Goal: Task Accomplishment & Management: Use online tool/utility

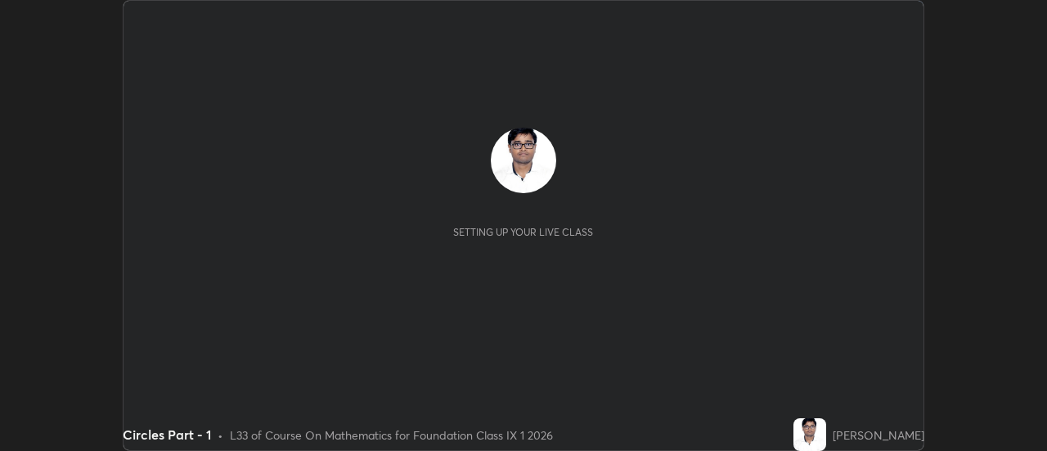
scroll to position [451, 1046]
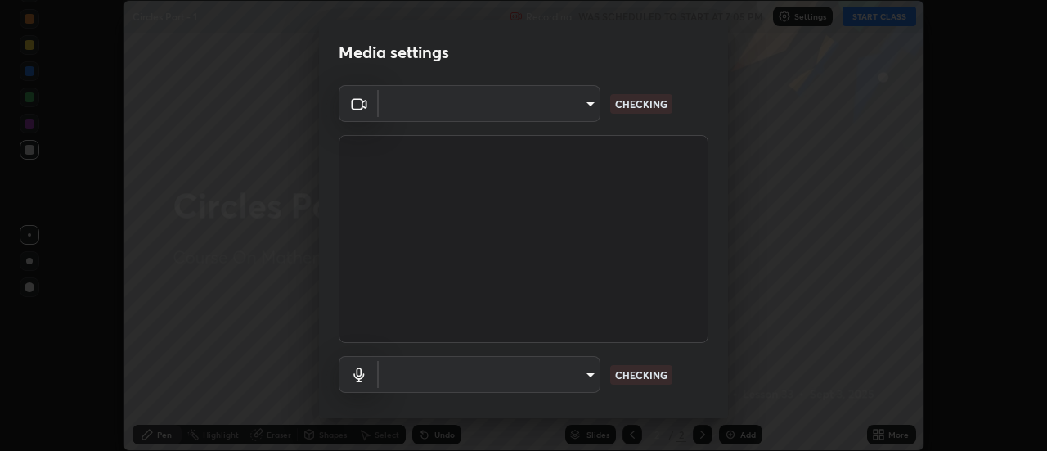
type input "751d449d604e4b96ecedde1e1f6f716fb17d1e84b34bafc94373a3023f52de87"
type input "default"
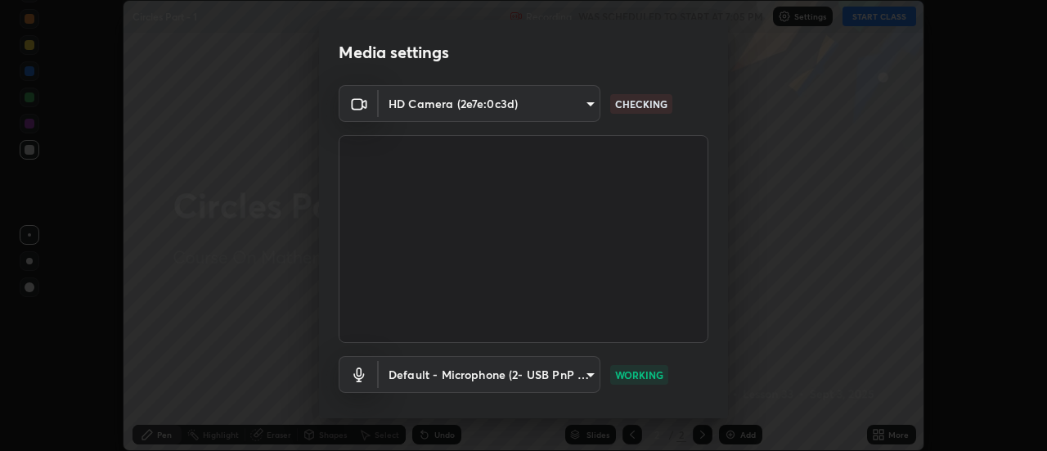
scroll to position [86, 0]
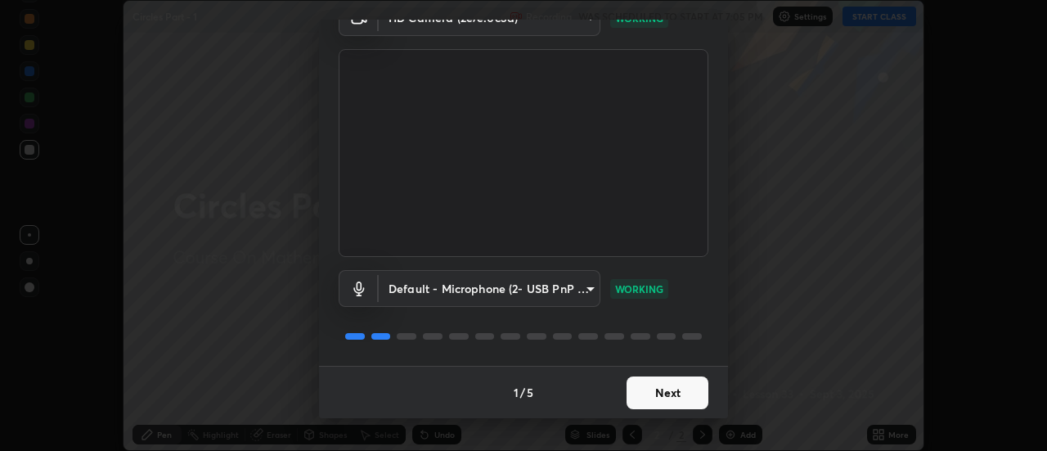
click at [675, 396] on button "Next" at bounding box center [667, 392] width 82 height 33
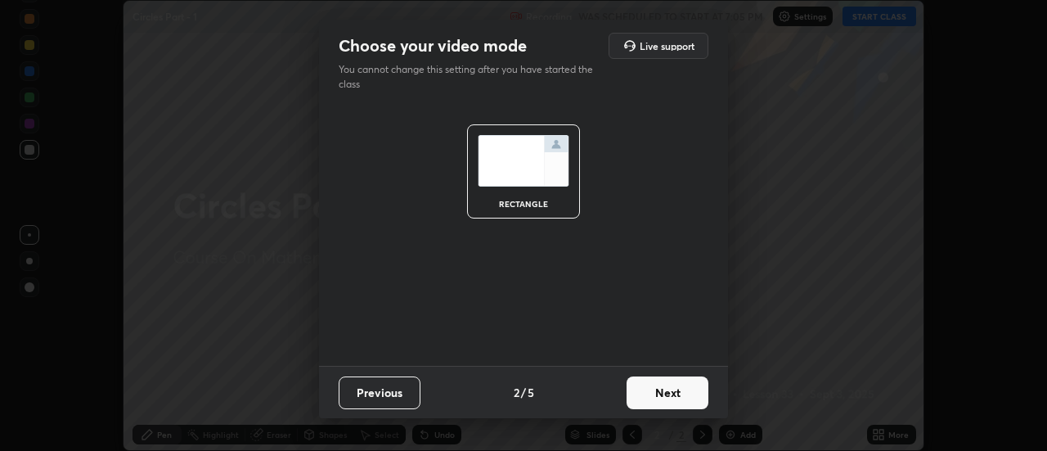
scroll to position [0, 0]
click at [675, 392] on button "Next" at bounding box center [667, 392] width 82 height 33
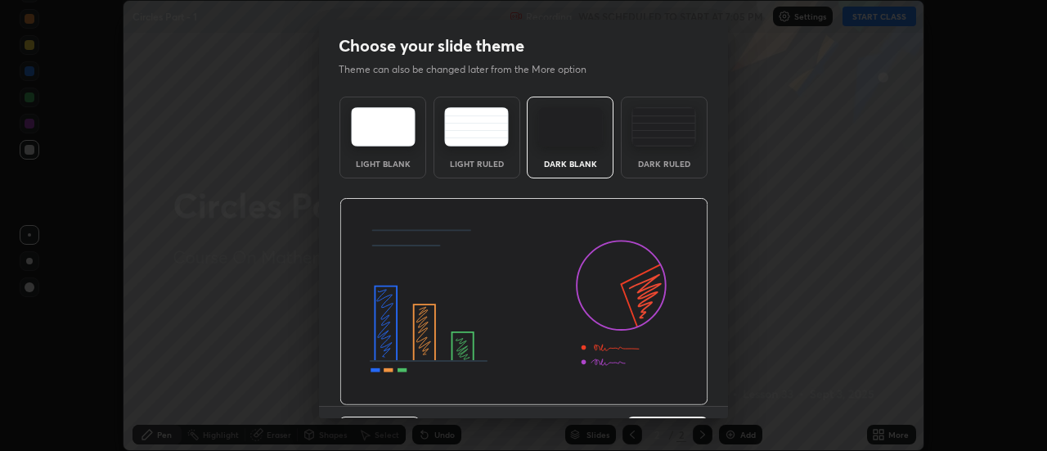
click at [679, 397] on img at bounding box center [523, 302] width 369 height 208
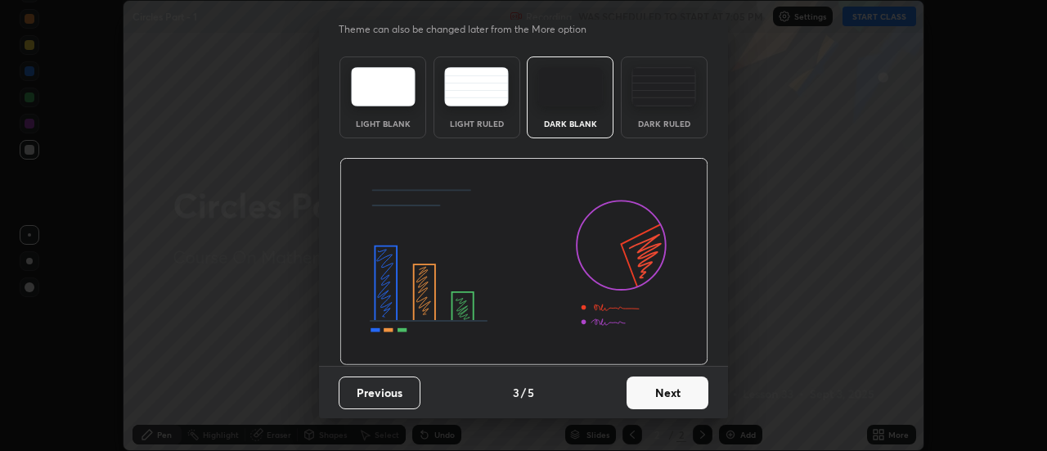
click at [677, 394] on button "Next" at bounding box center [667, 392] width 82 height 33
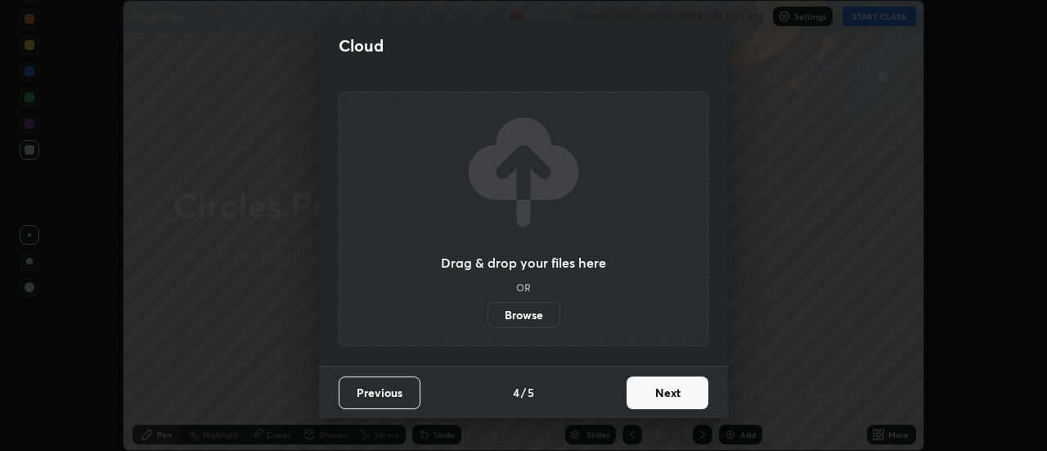
scroll to position [0, 0]
click at [679, 389] on button "Next" at bounding box center [667, 392] width 82 height 33
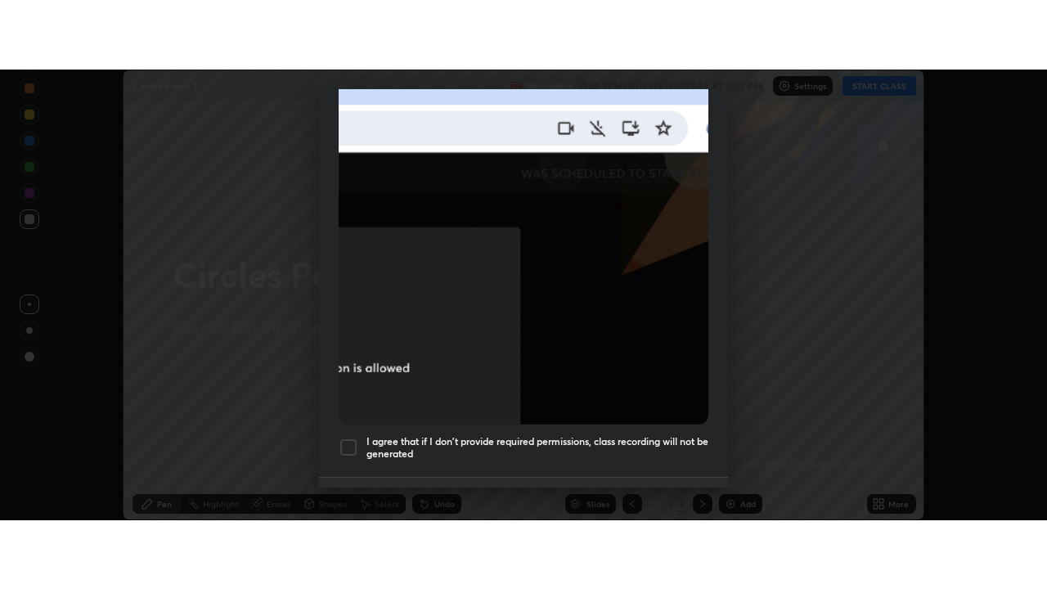
scroll to position [420, 0]
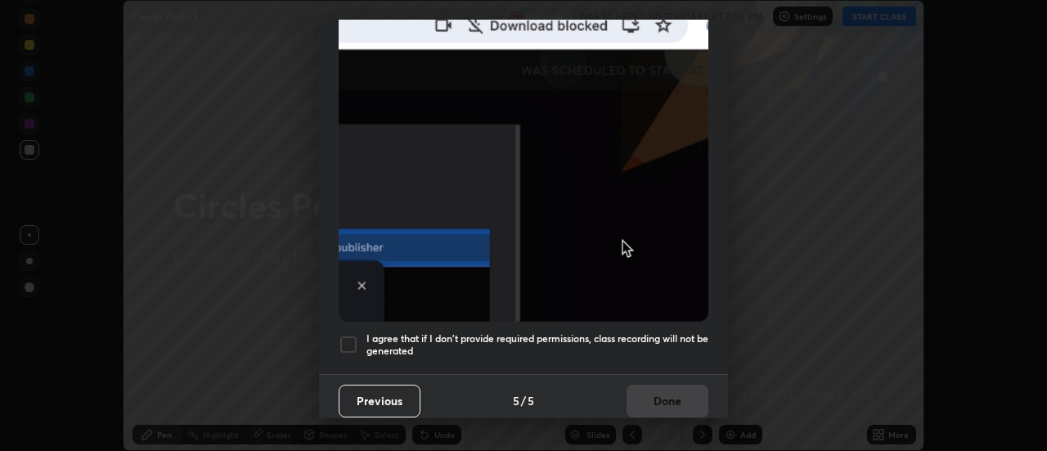
click at [676, 334] on h5 "I agree that if I don't provide required permissions, class recording will not …" at bounding box center [537, 344] width 342 height 25
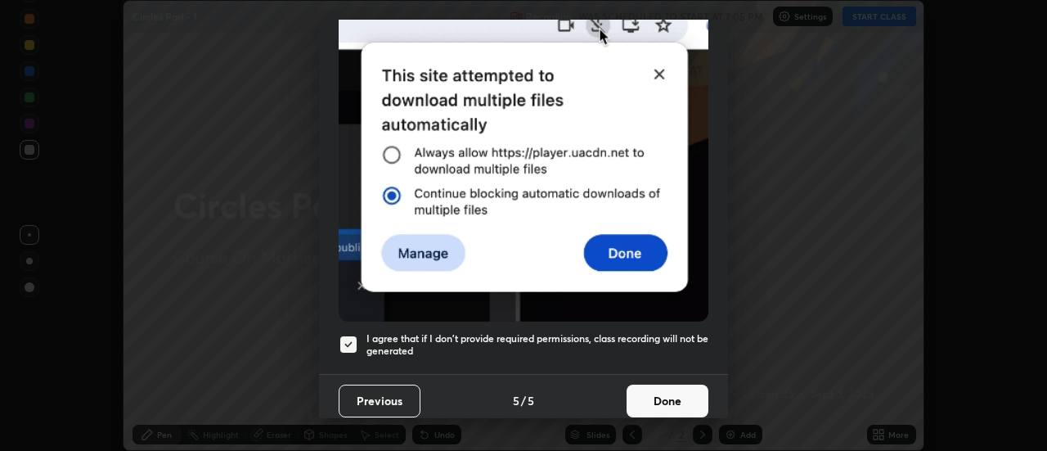
click at [673, 393] on button "Done" at bounding box center [667, 400] width 82 height 33
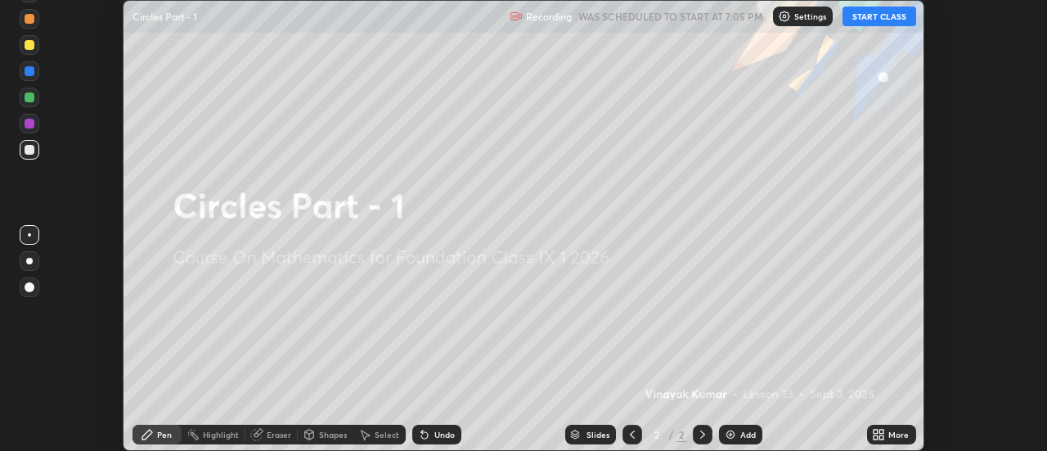
click at [896, 12] on button "START CLASS" at bounding box center [879, 17] width 74 height 20
click at [894, 430] on div "More" at bounding box center [898, 434] width 20 height 8
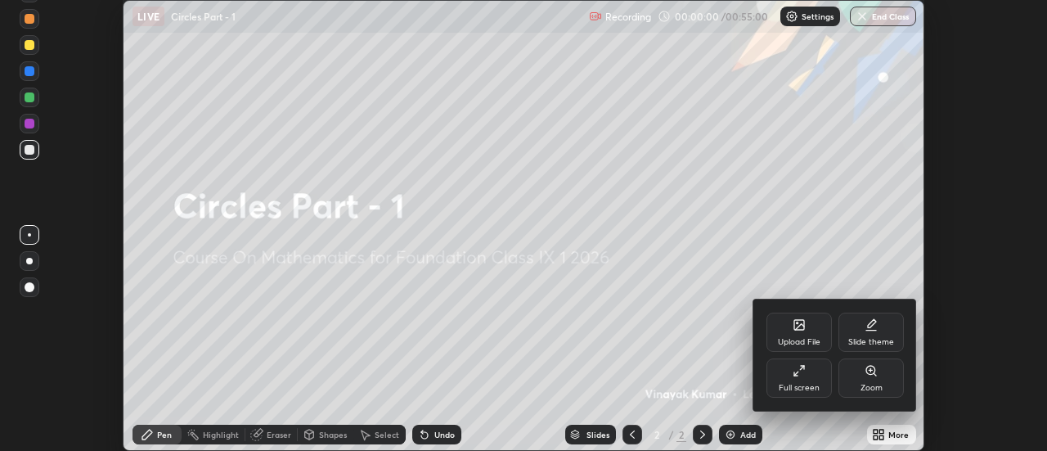
click at [807, 375] on div "Full screen" at bounding box center [798, 377] width 65 height 39
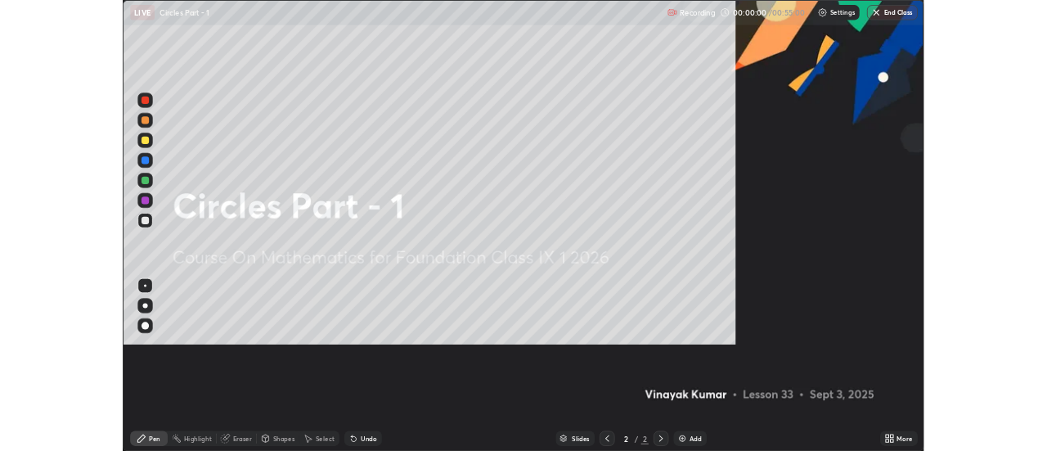
scroll to position [589, 1047]
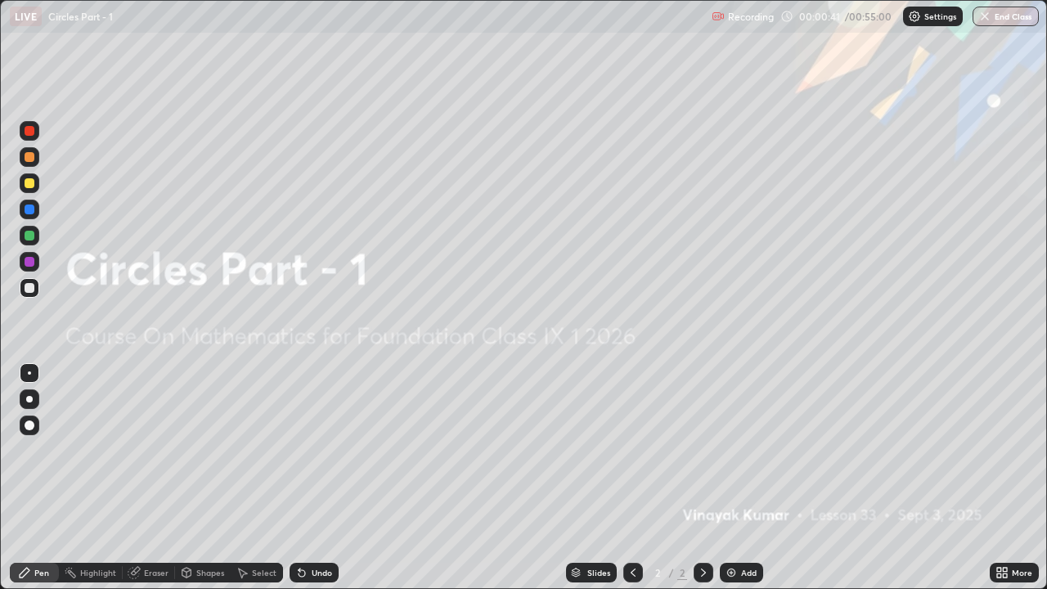
click at [728, 450] on img at bounding box center [731, 572] width 13 height 13
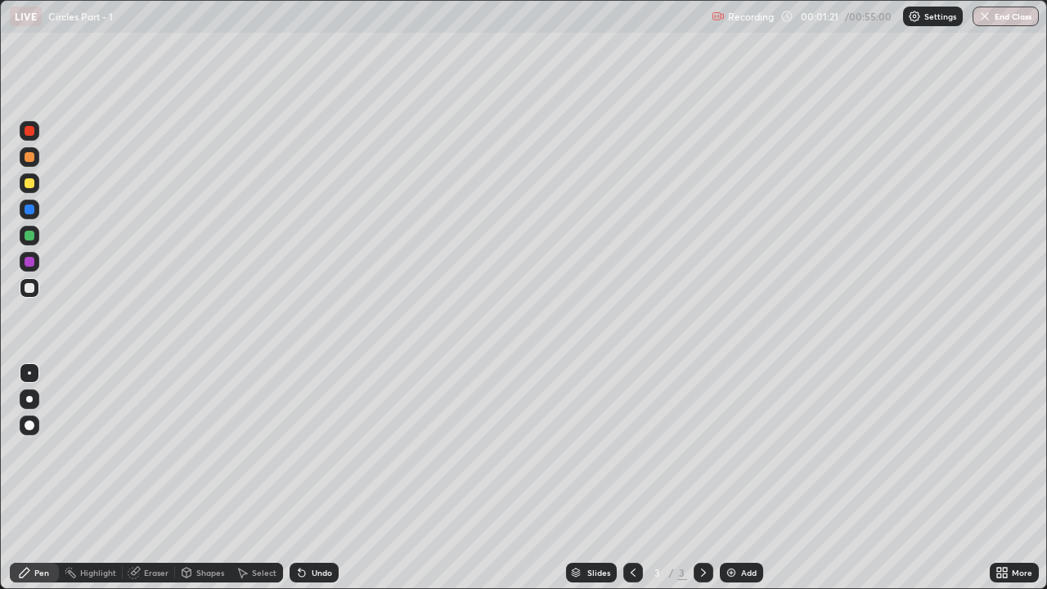
click at [215, 450] on div "Shapes" at bounding box center [210, 572] width 28 height 8
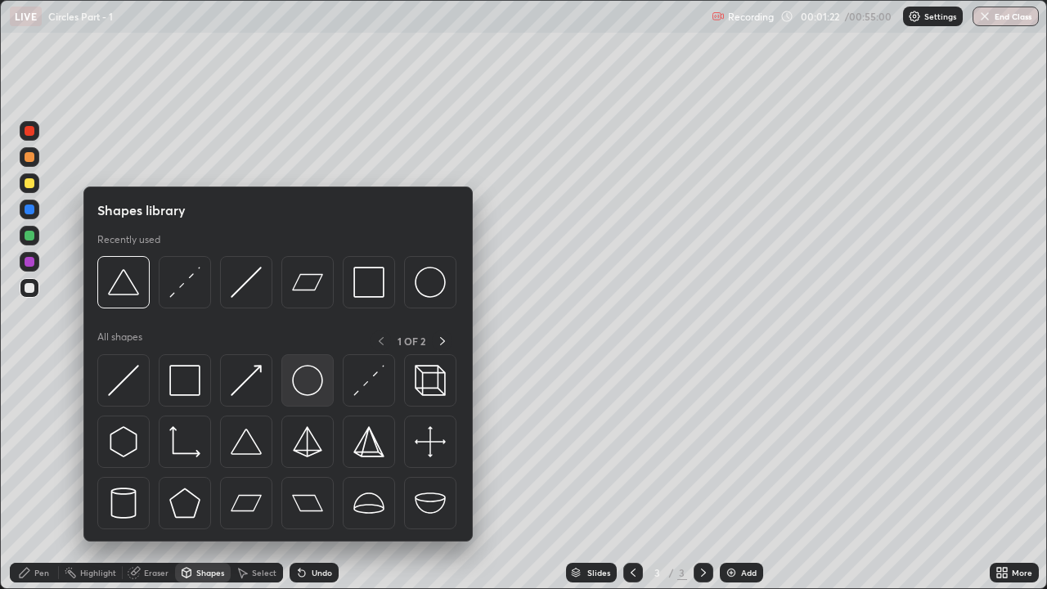
click at [296, 388] on img at bounding box center [307, 380] width 31 height 31
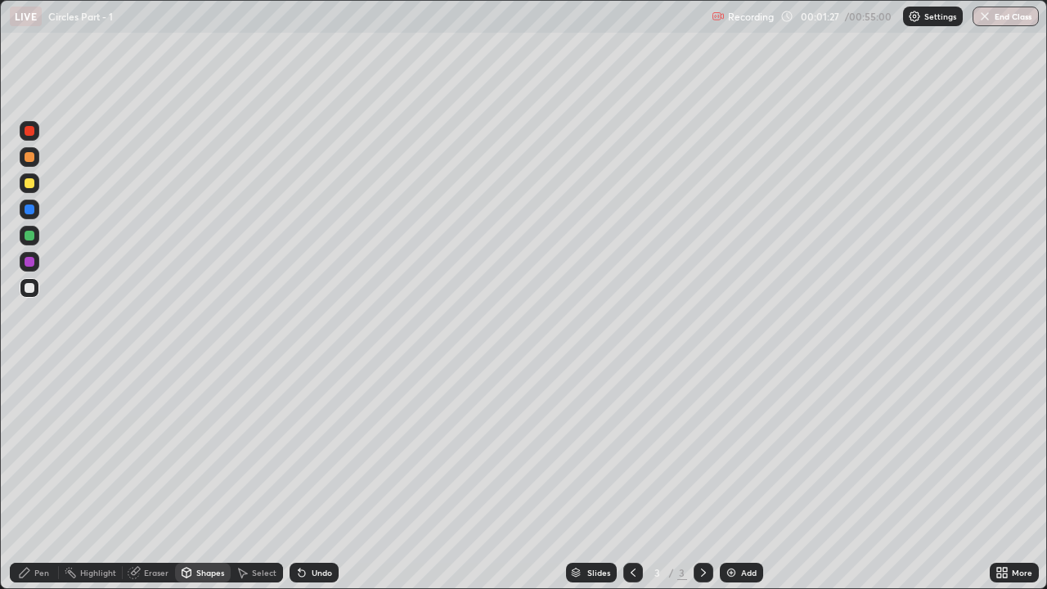
click at [204, 450] on div "Shapes" at bounding box center [210, 572] width 28 height 8
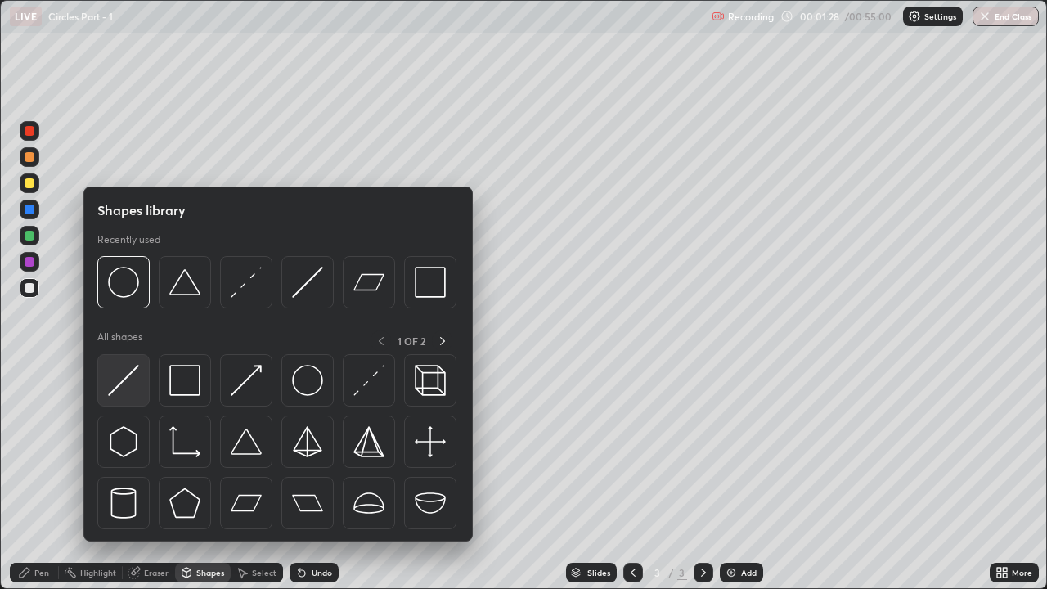
click at [141, 386] on div at bounding box center [123, 380] width 52 height 52
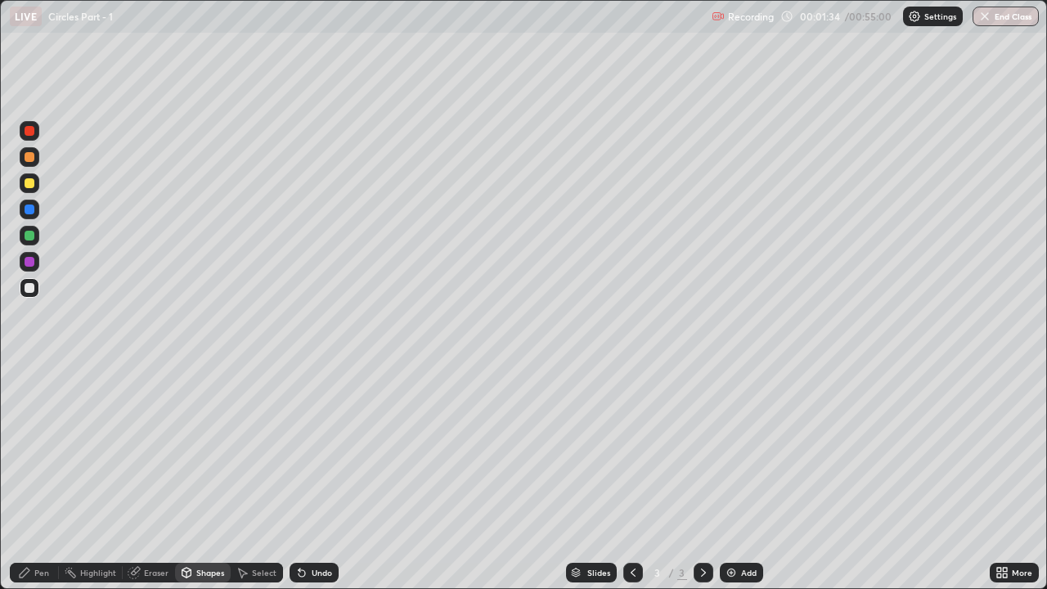
click at [33, 450] on div "Pen" at bounding box center [34, 573] width 49 height 20
click at [316, 450] on div "Undo" at bounding box center [322, 572] width 20 height 8
click at [154, 450] on div "Eraser" at bounding box center [156, 572] width 25 height 8
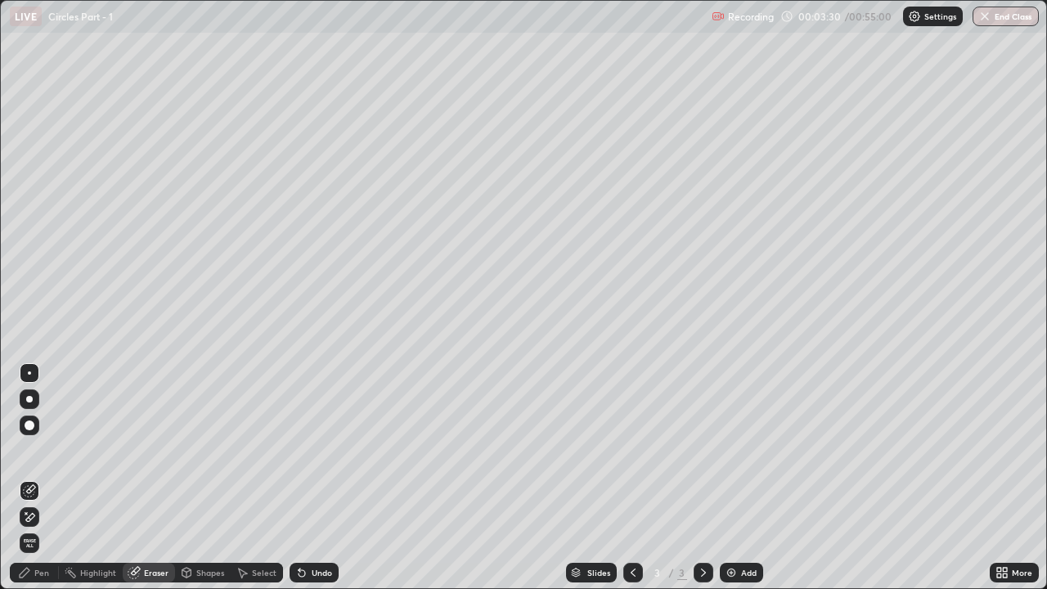
click at [204, 450] on div "Shapes" at bounding box center [210, 572] width 28 height 8
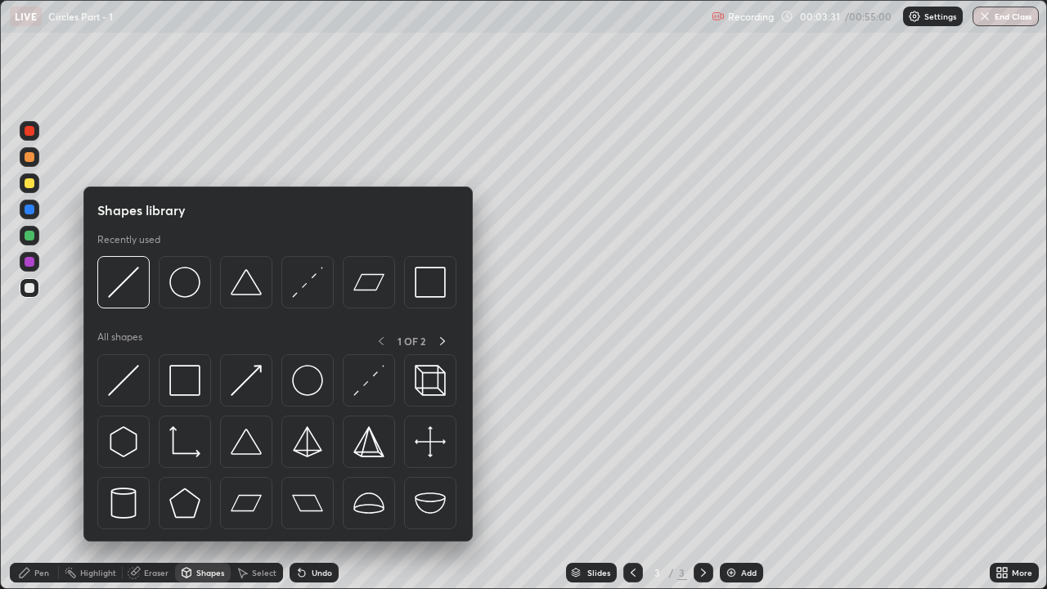
click at [131, 383] on img at bounding box center [123, 380] width 31 height 31
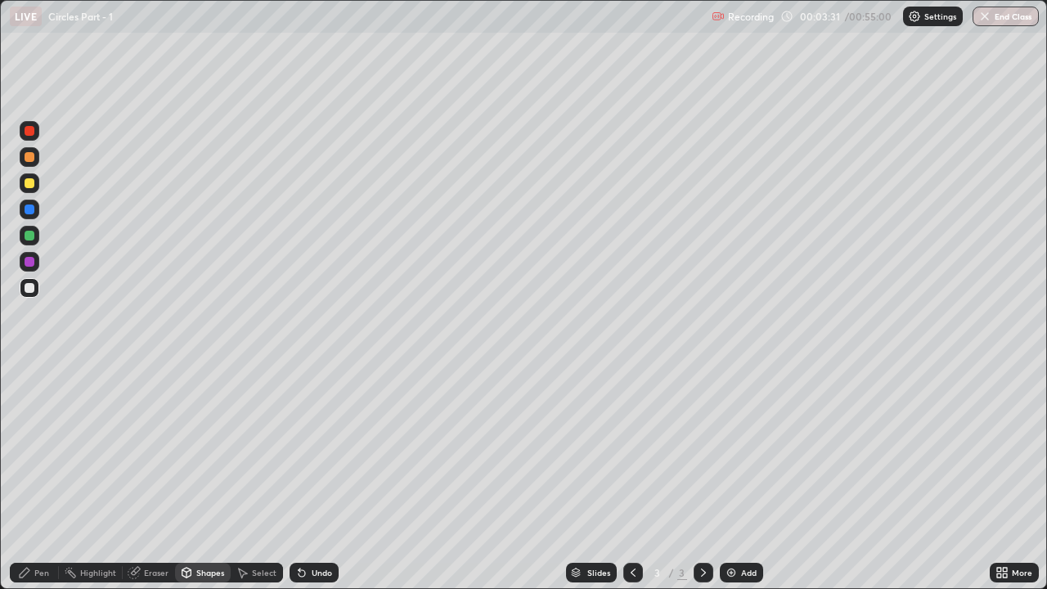
click at [32, 131] on div at bounding box center [30, 131] width 10 height 10
click at [36, 450] on div "Pen" at bounding box center [41, 572] width 15 height 8
click at [211, 450] on div "Shapes" at bounding box center [210, 572] width 28 height 8
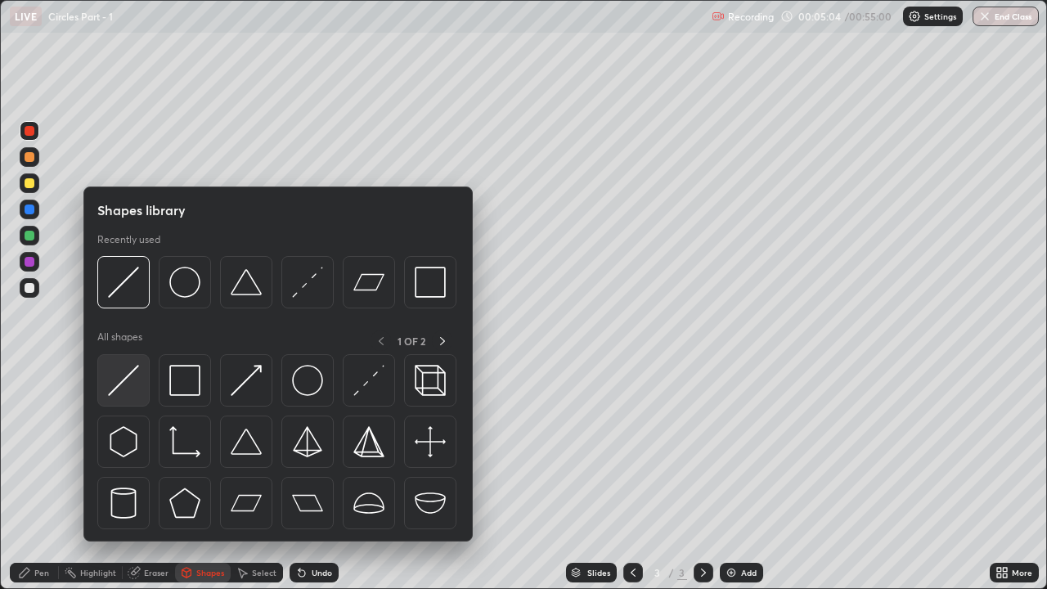
click at [123, 386] on img at bounding box center [123, 380] width 31 height 31
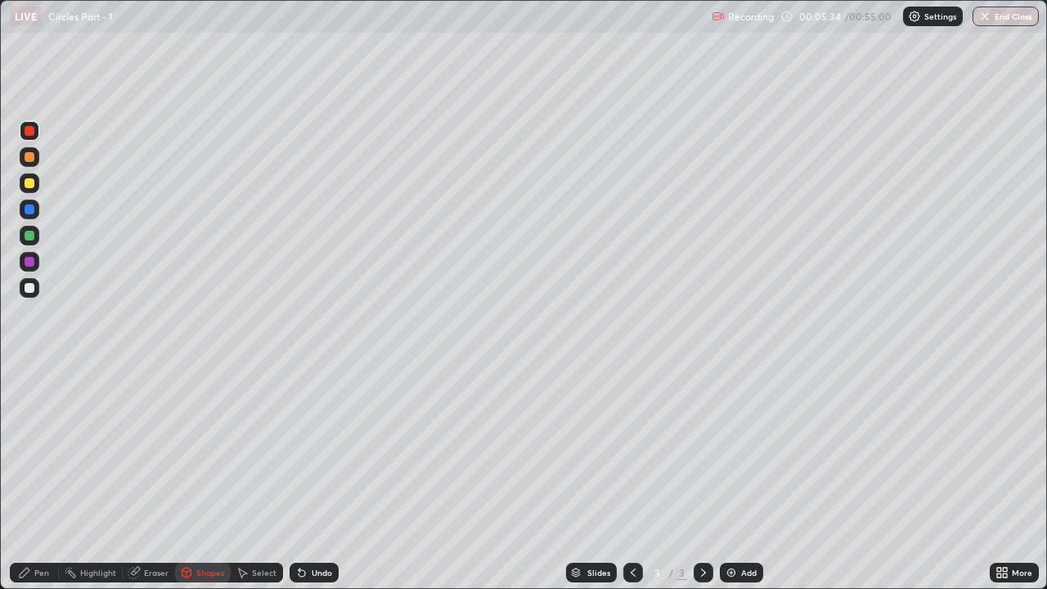
click at [42, 450] on div "Pen" at bounding box center [41, 572] width 15 height 8
click at [735, 450] on img at bounding box center [731, 572] width 13 height 13
click at [210, 450] on div "Shapes" at bounding box center [210, 572] width 28 height 8
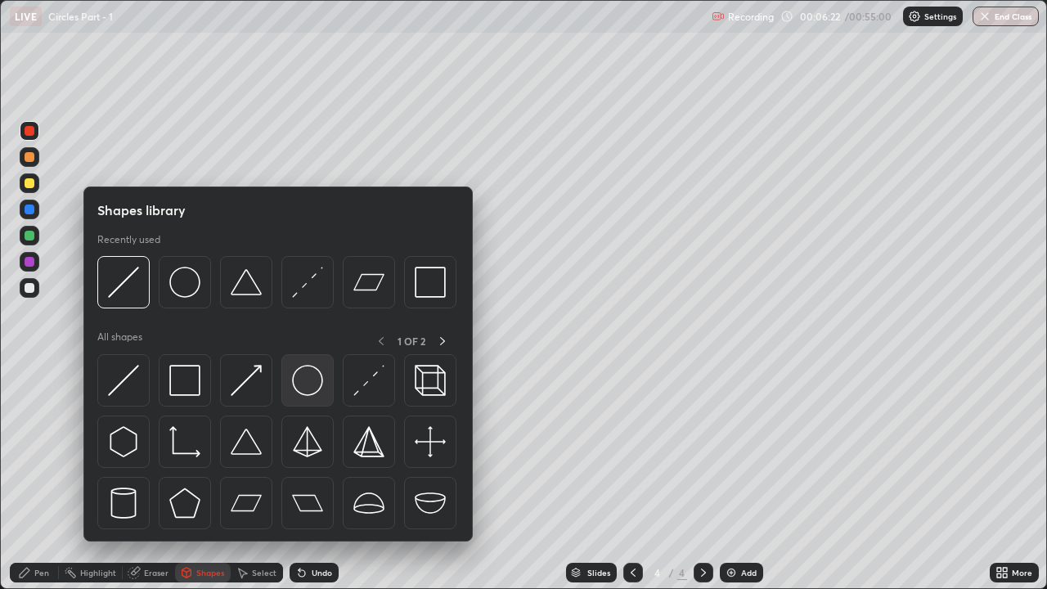
click at [303, 385] on img at bounding box center [307, 380] width 31 height 31
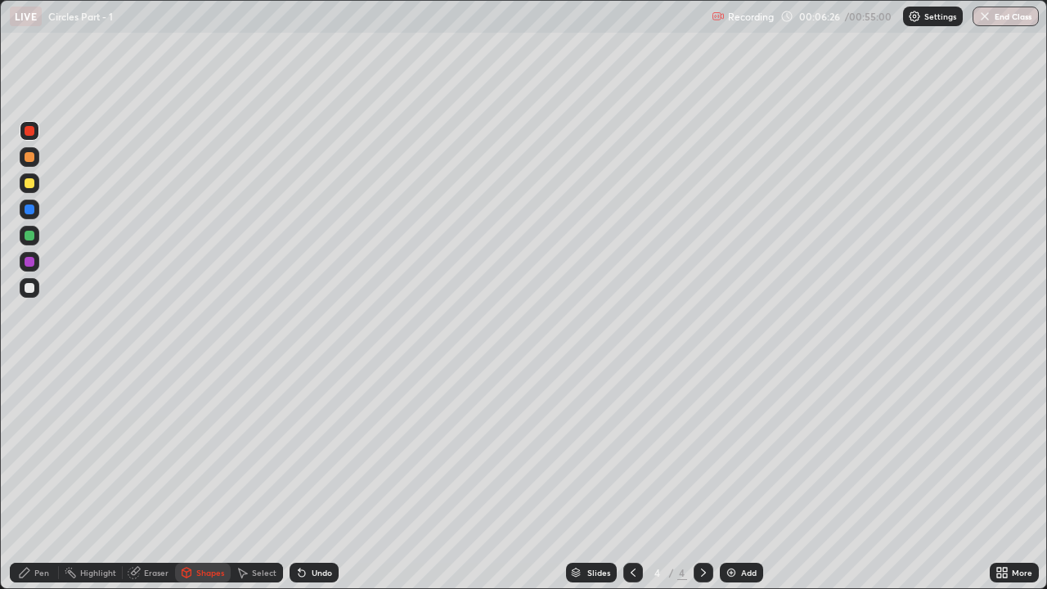
click at [208, 450] on div "Shapes" at bounding box center [210, 572] width 28 height 8
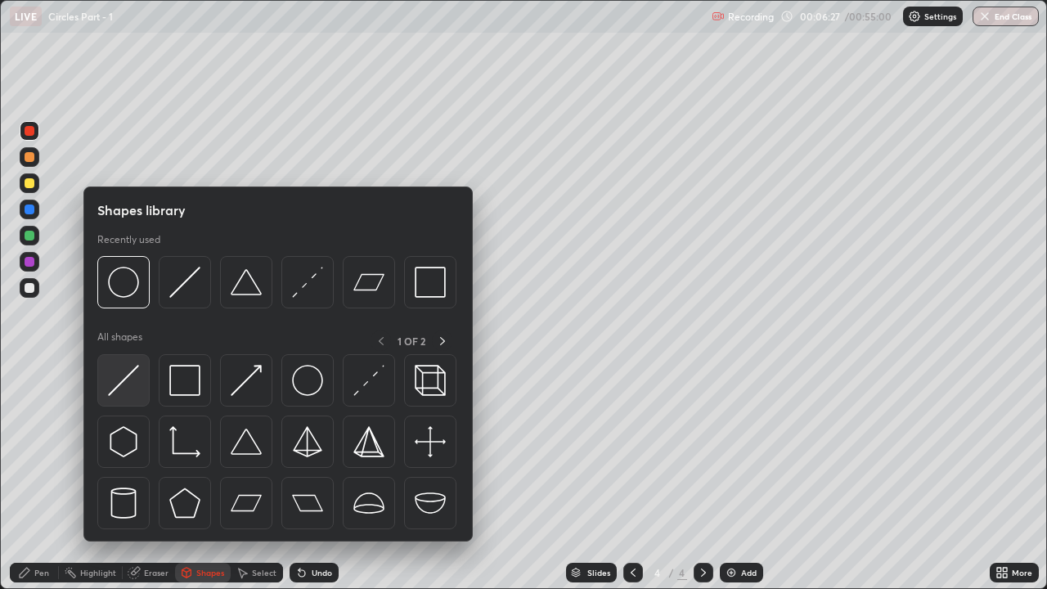
click at [135, 382] on img at bounding box center [123, 380] width 31 height 31
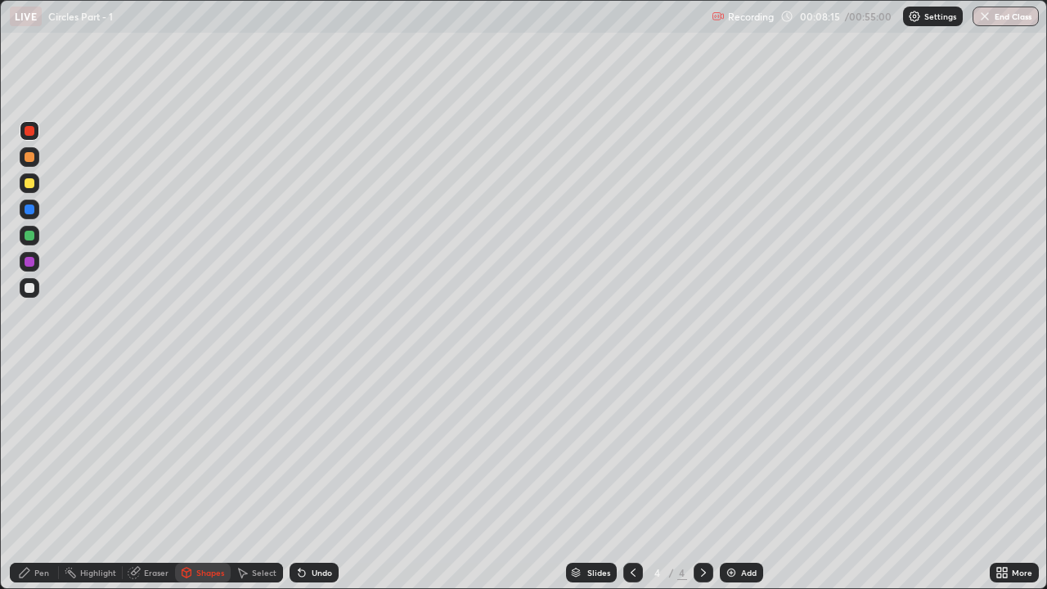
click at [208, 450] on div "Shapes" at bounding box center [210, 572] width 28 height 8
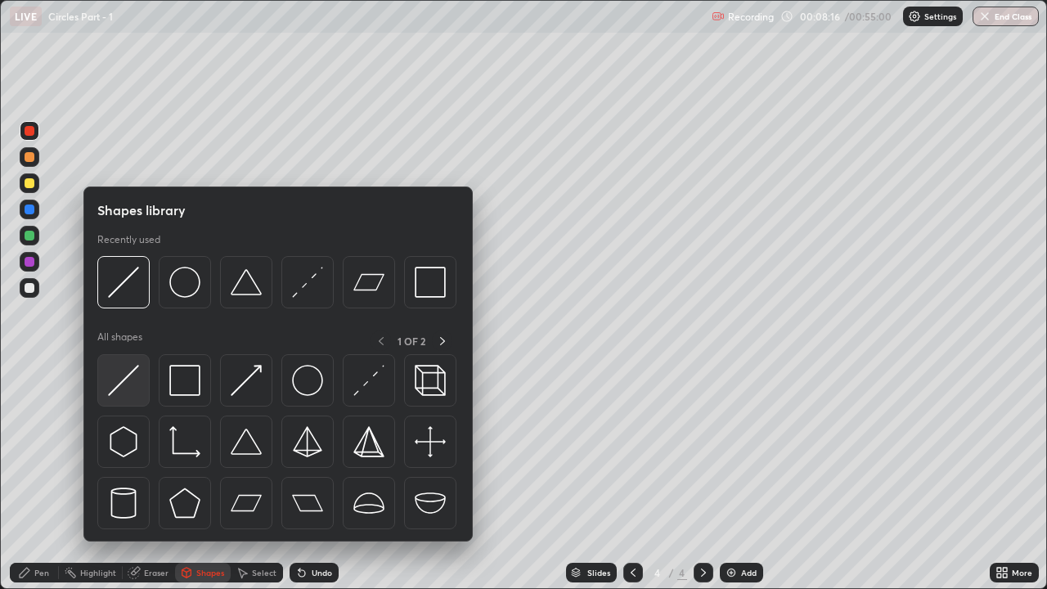
click at [130, 391] on img at bounding box center [123, 380] width 31 height 31
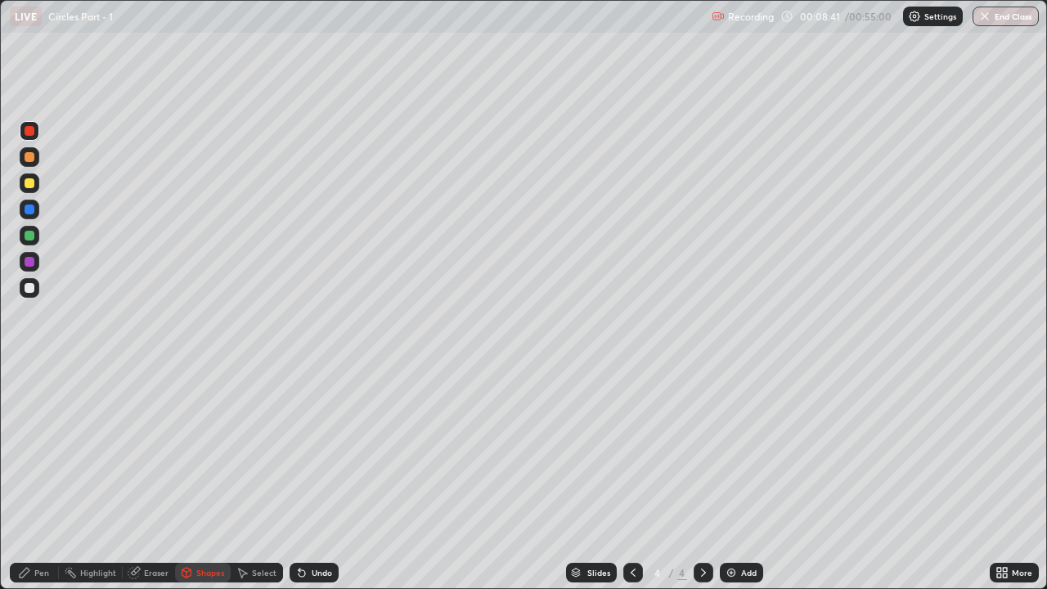
click at [307, 450] on div "Undo" at bounding box center [314, 573] width 49 height 20
click at [34, 450] on div "Pen" at bounding box center [41, 572] width 15 height 8
click at [211, 450] on div "Shapes" at bounding box center [210, 572] width 28 height 8
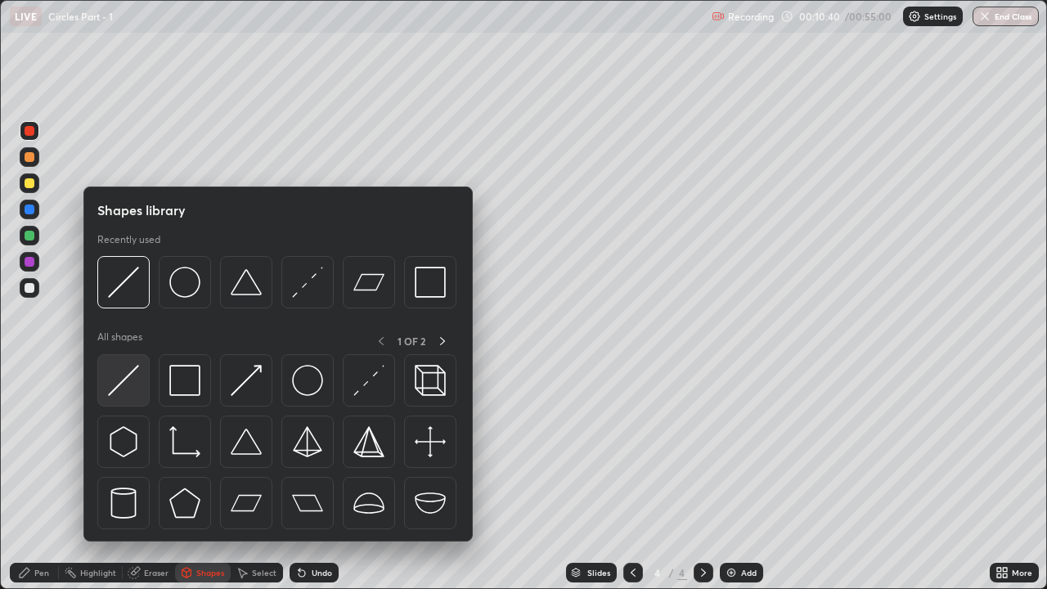
click at [141, 390] on div at bounding box center [123, 380] width 52 height 52
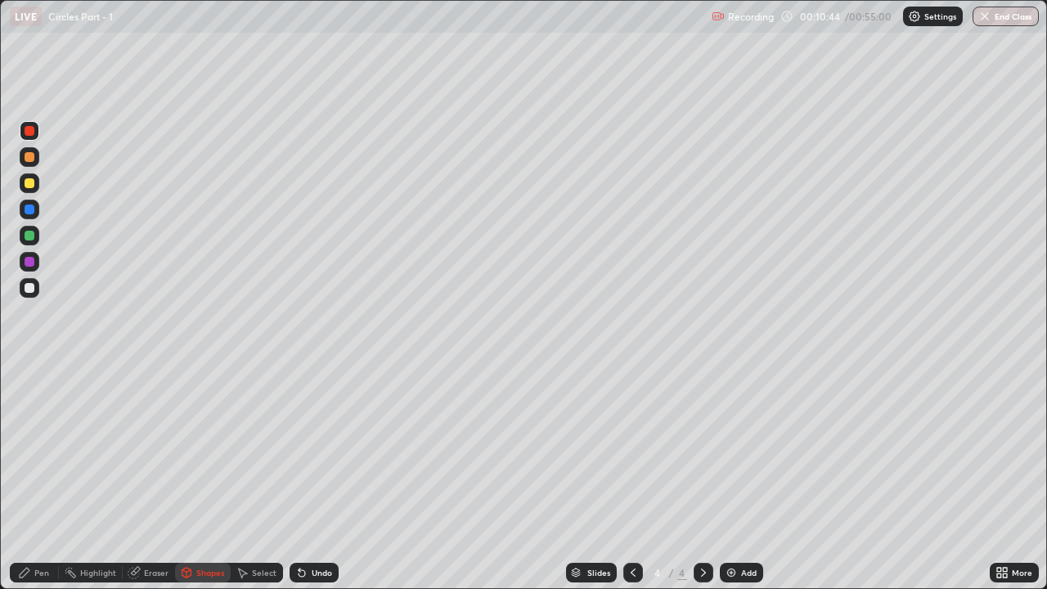
click at [42, 450] on div "Pen" at bounding box center [41, 572] width 15 height 8
click at [316, 450] on div "Undo" at bounding box center [322, 572] width 20 height 8
click at [741, 450] on div "Add" at bounding box center [749, 572] width 16 height 8
click at [215, 450] on div "Shapes" at bounding box center [210, 572] width 28 height 8
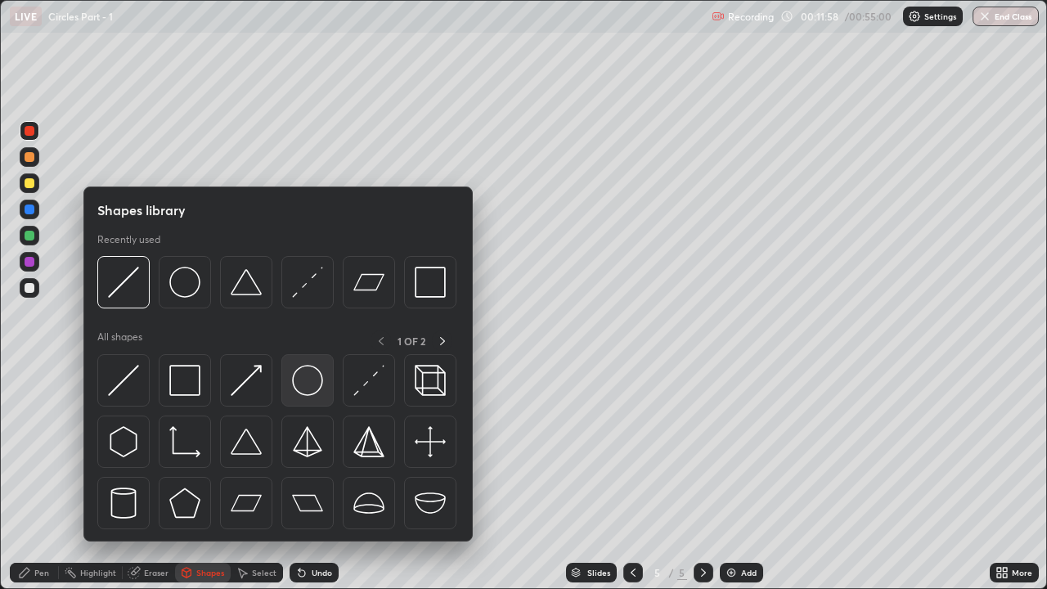
click at [299, 385] on img at bounding box center [307, 380] width 31 height 31
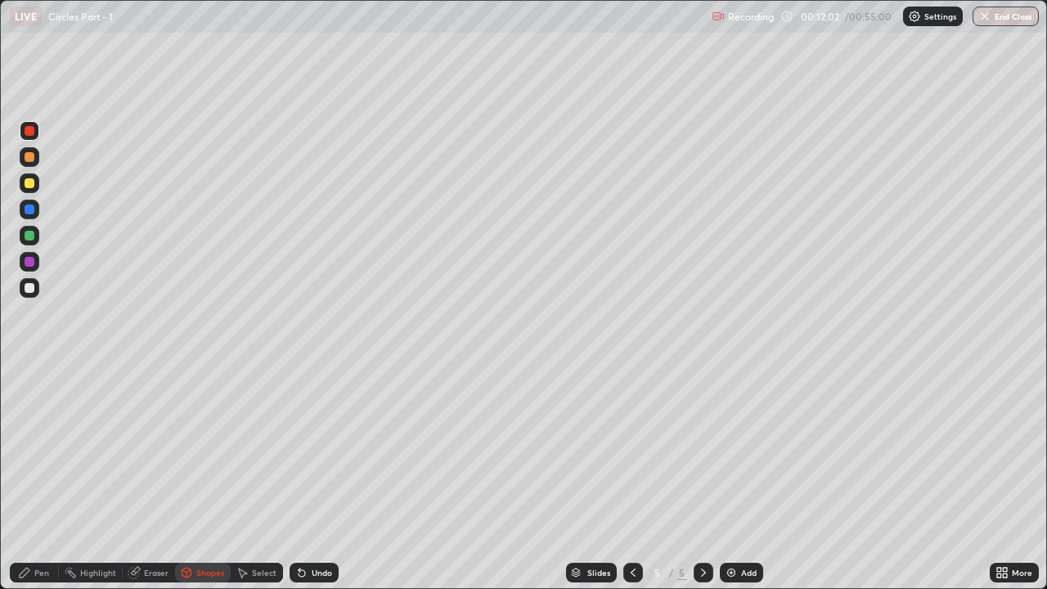
click at [37, 450] on div "Pen" at bounding box center [34, 573] width 49 height 20
click at [31, 236] on div at bounding box center [30, 236] width 10 height 10
click at [30, 130] on div at bounding box center [30, 131] width 10 height 10
click at [29, 158] on div at bounding box center [30, 157] width 10 height 10
click at [28, 185] on div at bounding box center [30, 183] width 10 height 10
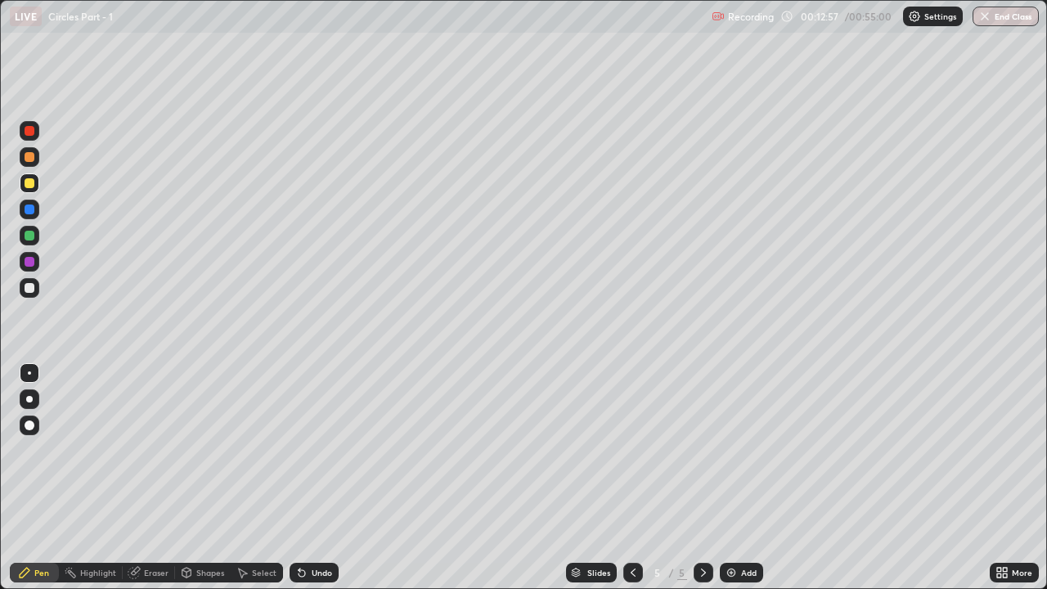
click at [33, 209] on div at bounding box center [30, 209] width 10 height 10
click at [729, 450] on img at bounding box center [731, 572] width 13 height 13
click at [209, 450] on div "Shapes" at bounding box center [210, 572] width 28 height 8
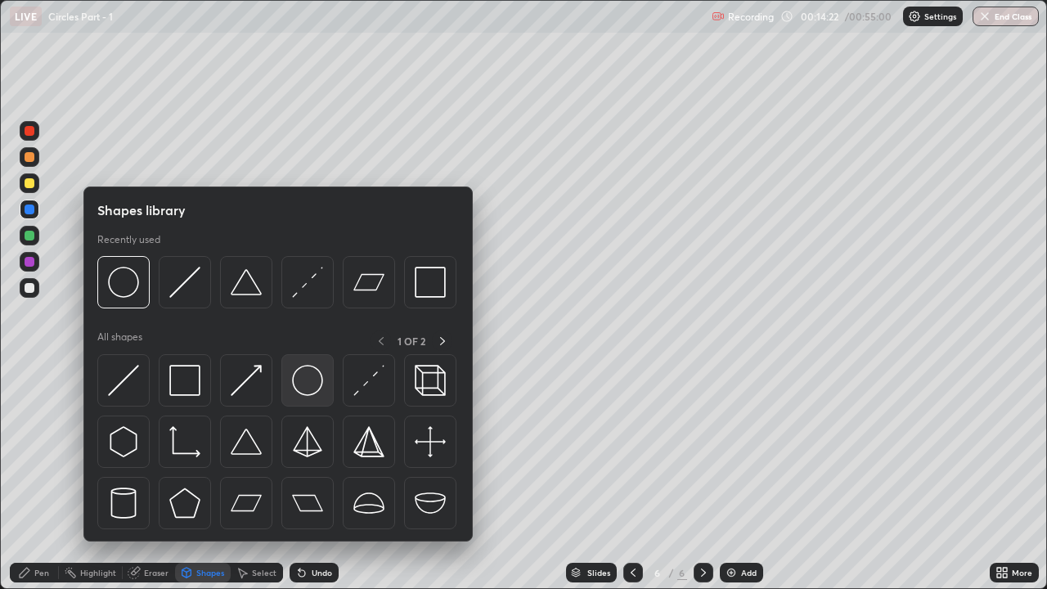
click at [296, 380] on img at bounding box center [307, 380] width 31 height 31
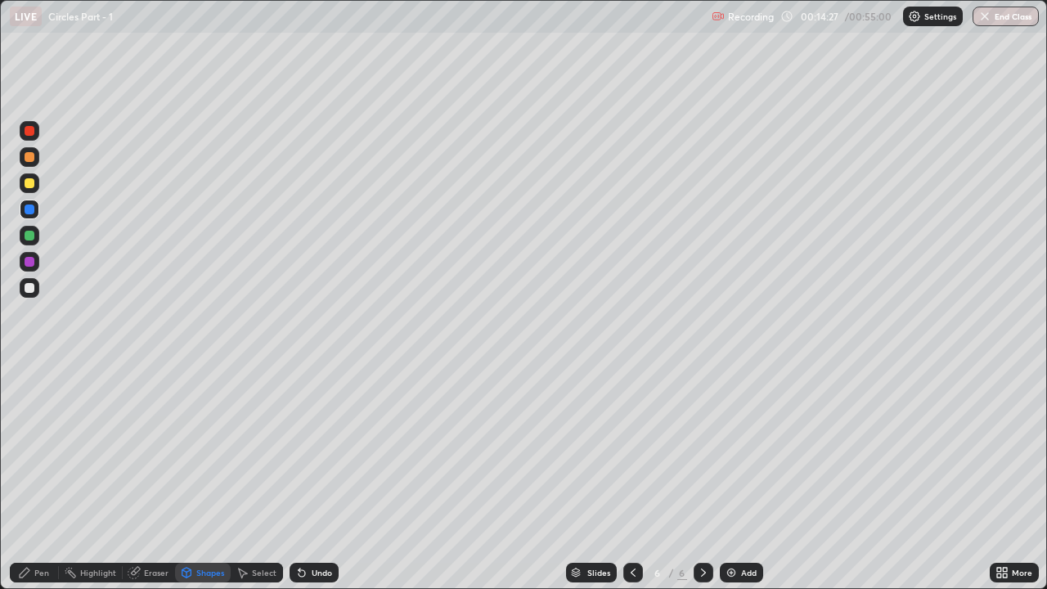
click at [198, 450] on div "Shapes" at bounding box center [210, 572] width 28 height 8
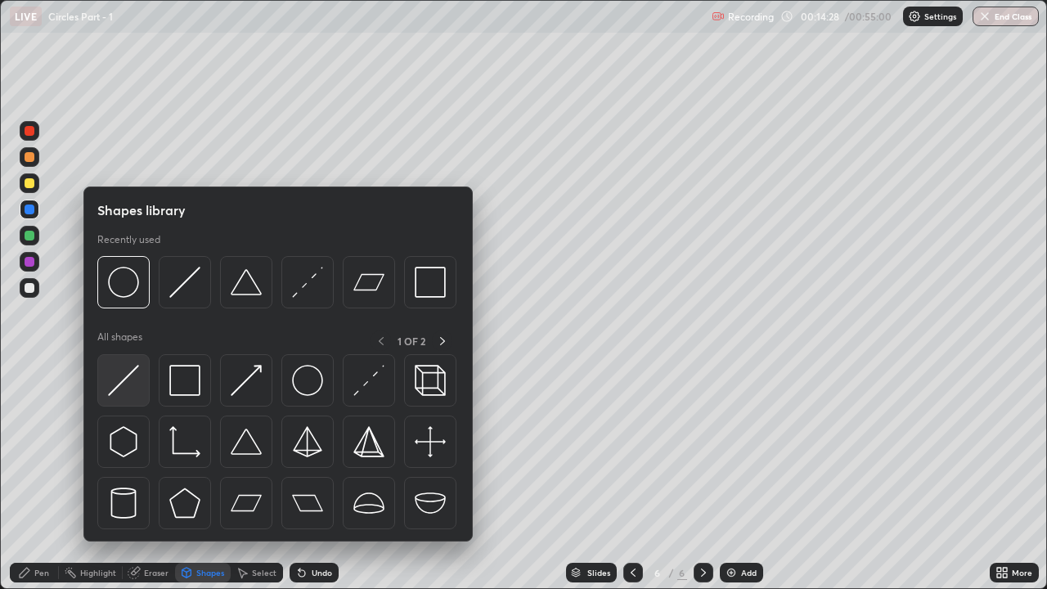
click at [124, 388] on img at bounding box center [123, 380] width 31 height 31
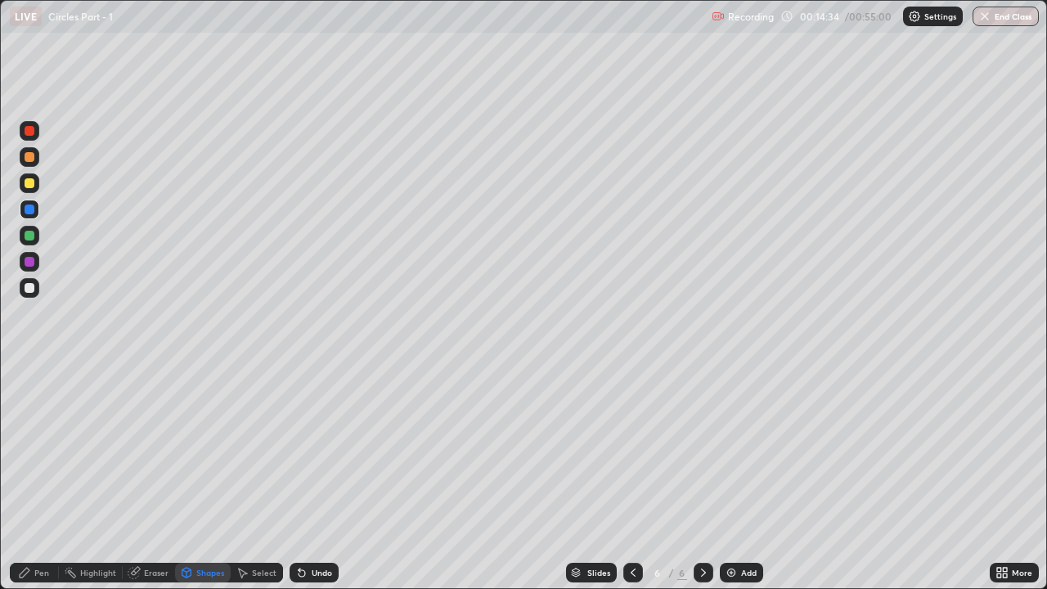
click at [34, 450] on div "Pen" at bounding box center [41, 572] width 15 height 8
click at [97, 450] on div "Highlight" at bounding box center [98, 572] width 36 height 8
click at [33, 159] on div at bounding box center [30, 157] width 10 height 10
click at [29, 450] on icon at bounding box center [29, 516] width 8 height 8
click at [44, 450] on div "Pen" at bounding box center [34, 573] width 49 height 20
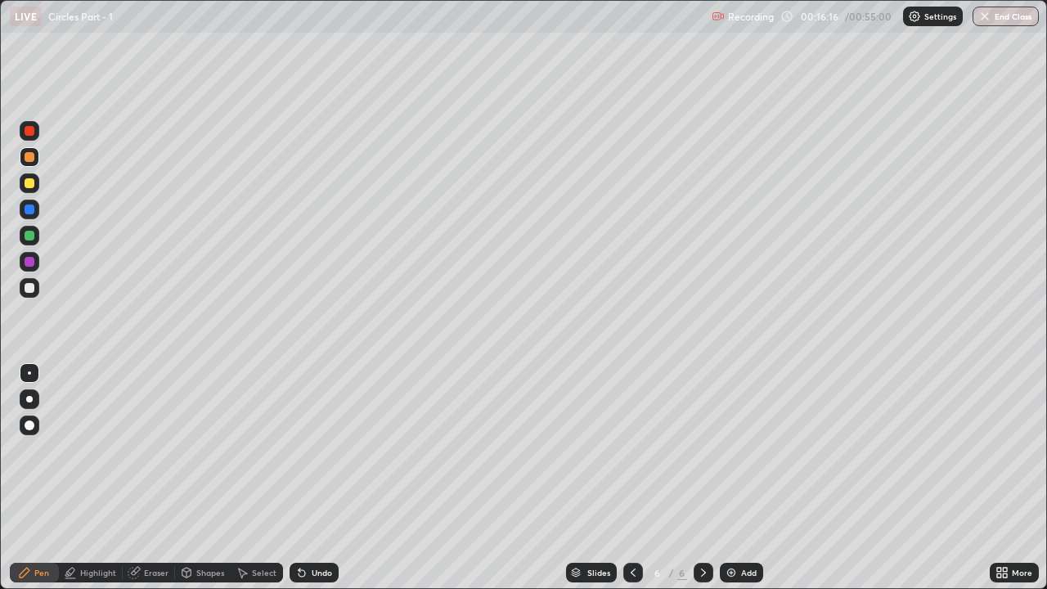
click at [738, 450] on div "Add" at bounding box center [741, 573] width 43 height 20
click at [201, 450] on div "Shapes" at bounding box center [210, 572] width 28 height 8
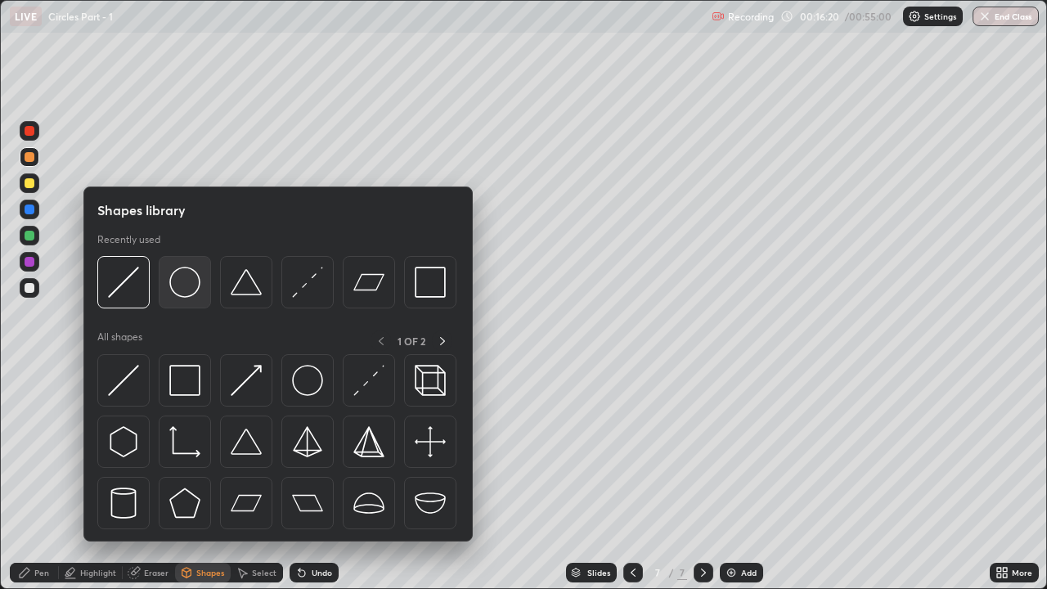
click at [182, 295] on img at bounding box center [184, 282] width 31 height 31
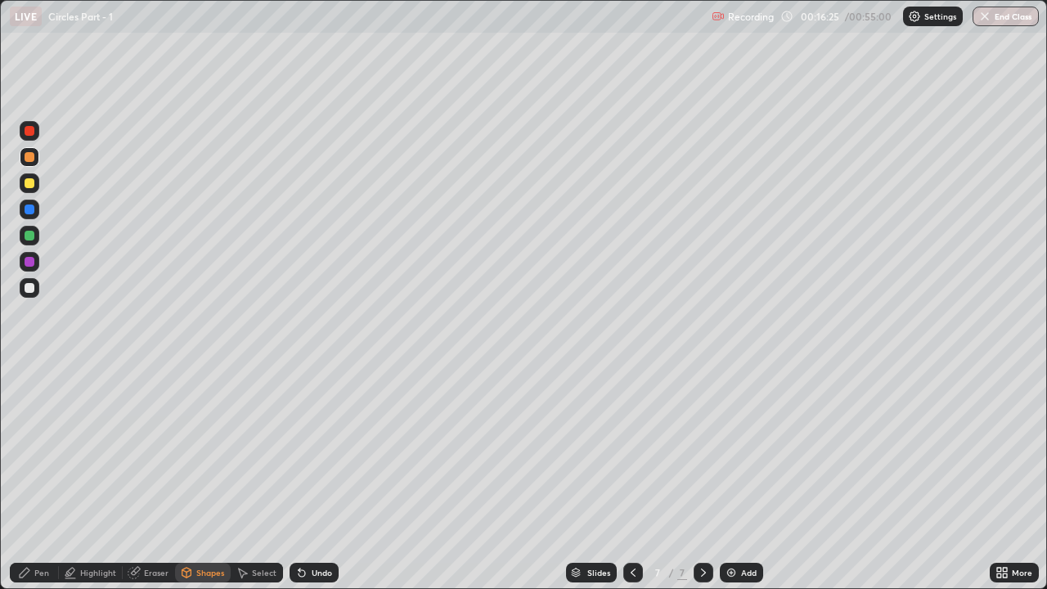
click at [203, 450] on div "Shapes" at bounding box center [210, 572] width 28 height 8
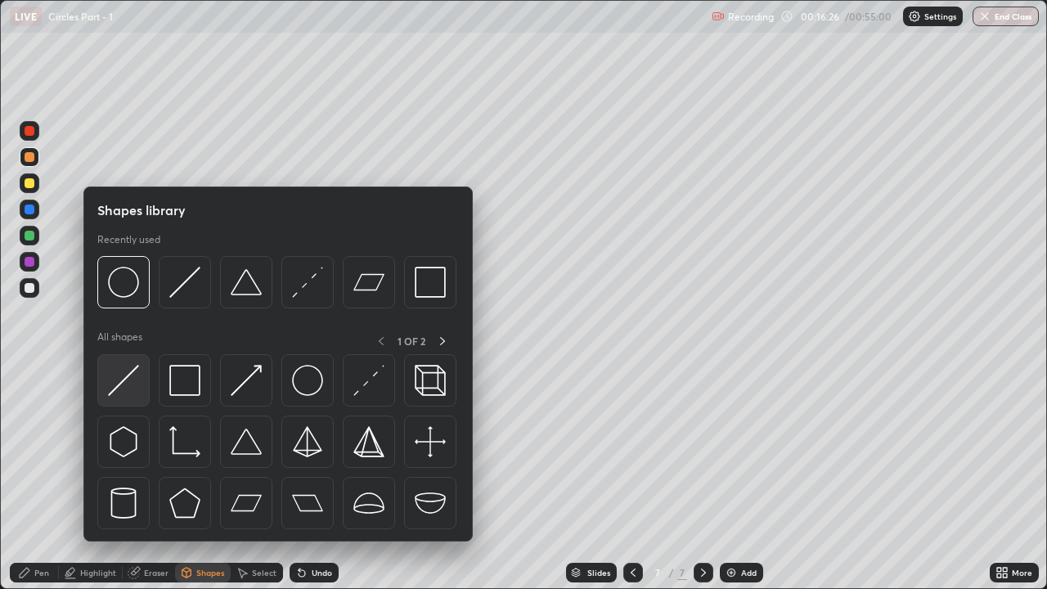
click at [136, 391] on img at bounding box center [123, 380] width 31 height 31
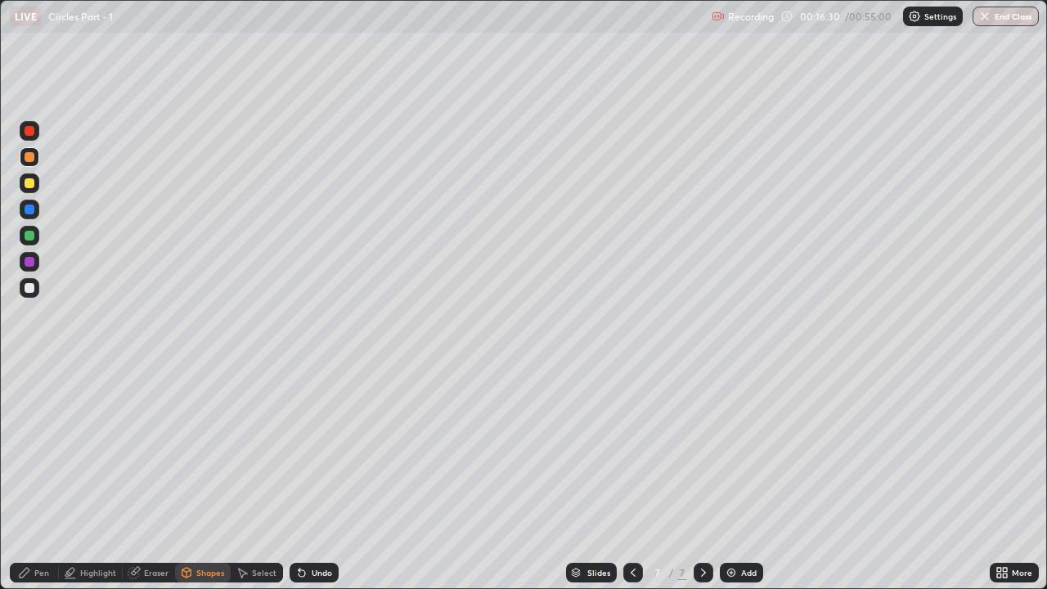
click at [314, 450] on div "Undo" at bounding box center [322, 572] width 20 height 8
click at [30, 450] on icon at bounding box center [24, 572] width 13 height 13
click at [32, 134] on div at bounding box center [30, 131] width 10 height 10
click at [29, 236] on div at bounding box center [30, 236] width 10 height 10
click at [742, 450] on div "Add" at bounding box center [749, 572] width 16 height 8
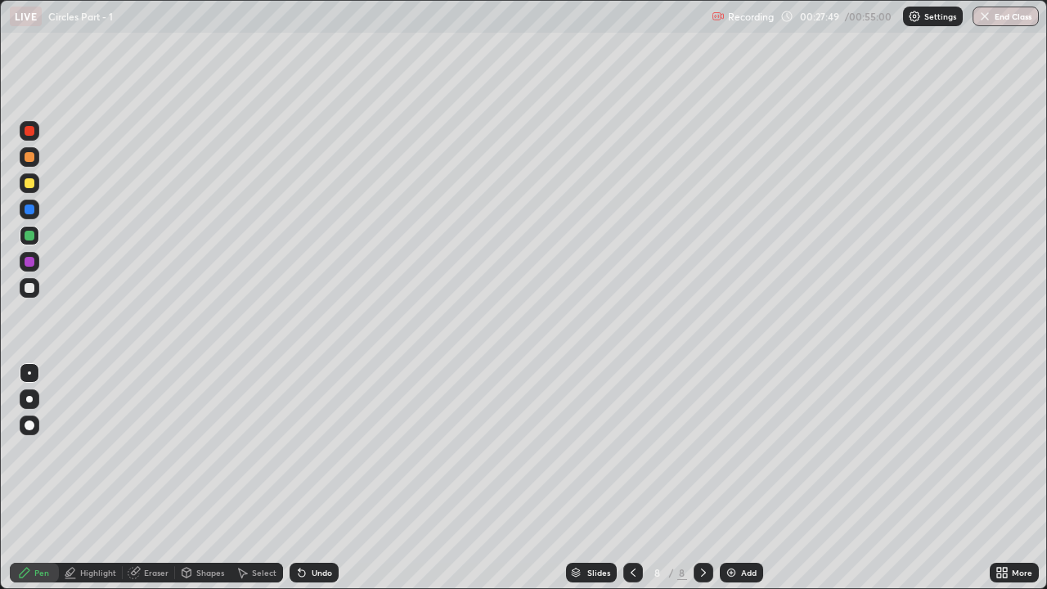
click at [205, 450] on div "Shapes" at bounding box center [210, 572] width 28 height 8
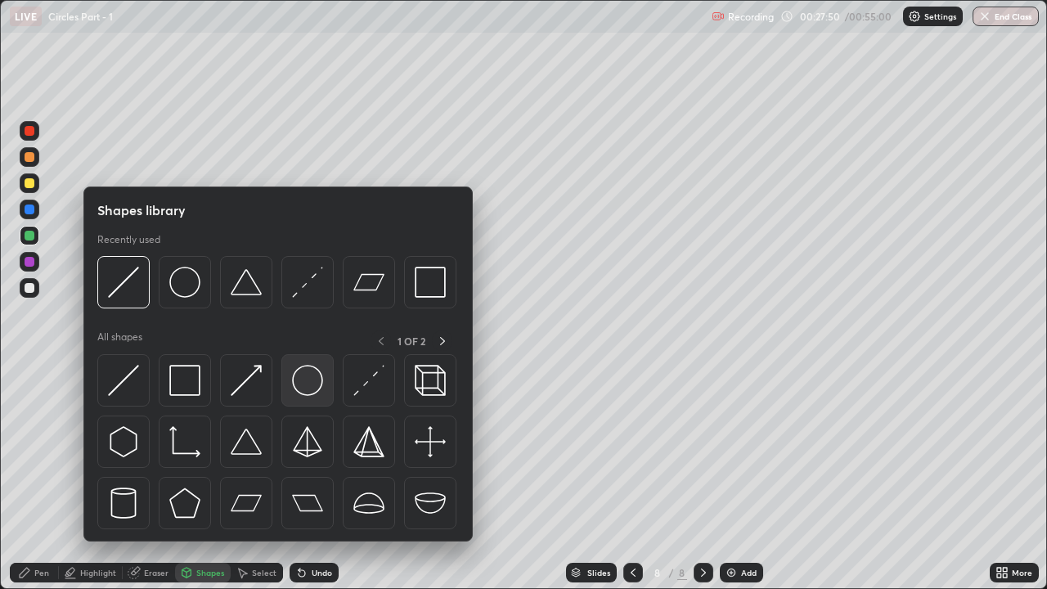
click at [309, 388] on img at bounding box center [307, 380] width 31 height 31
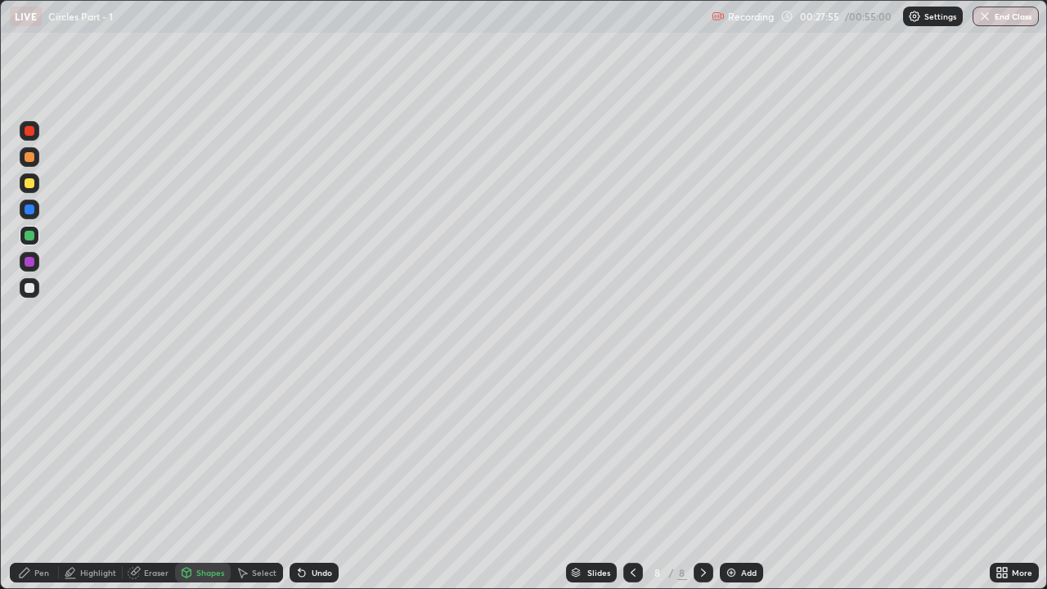
click at [200, 450] on div "Shapes" at bounding box center [210, 572] width 28 height 8
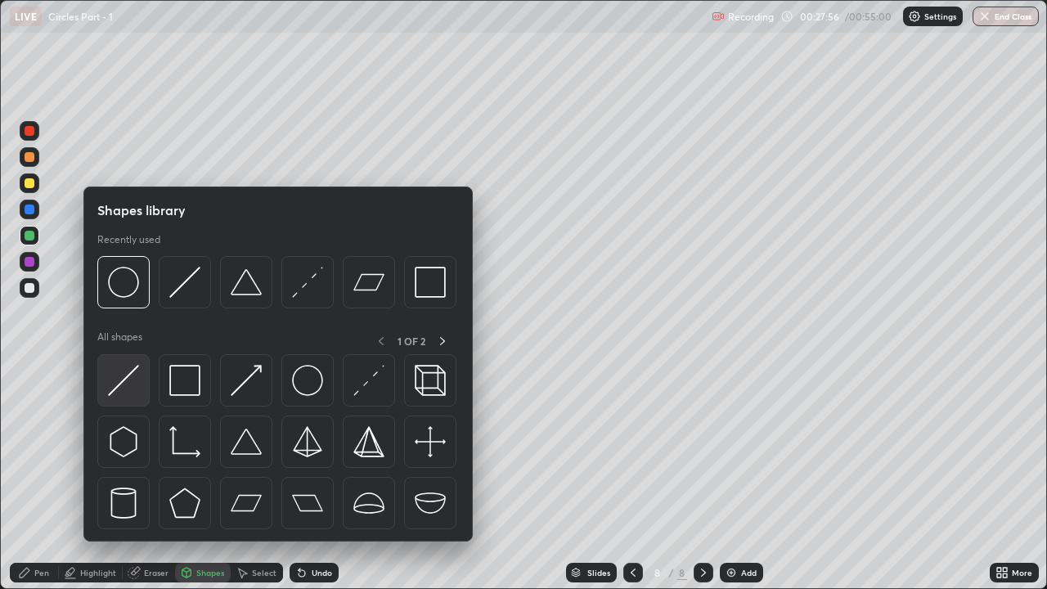
click at [139, 384] on img at bounding box center [123, 380] width 31 height 31
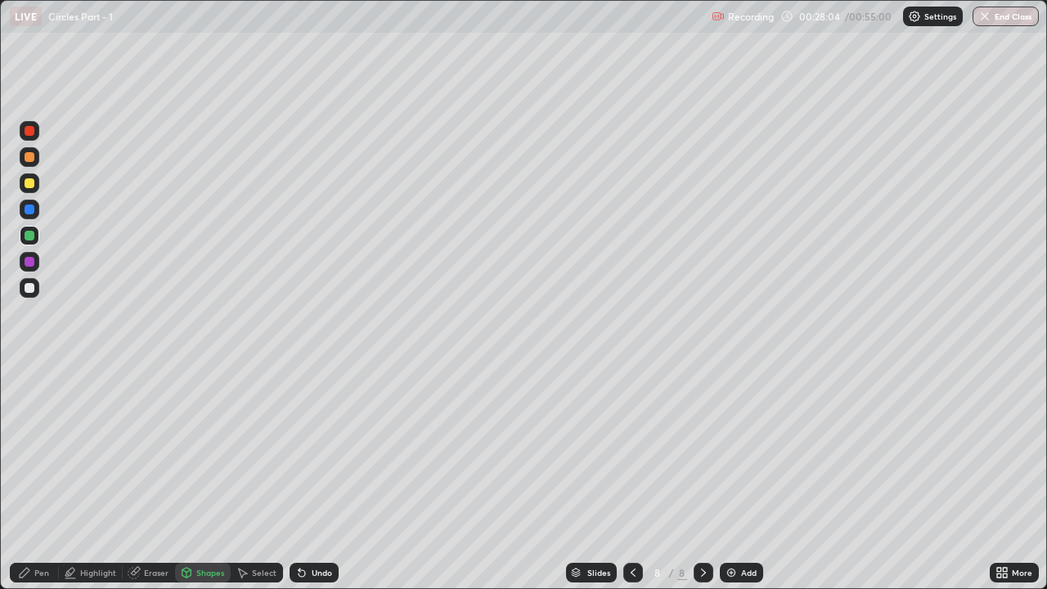
click at [30, 450] on icon at bounding box center [24, 572] width 13 height 13
click at [314, 450] on div "Undo" at bounding box center [314, 573] width 49 height 20
click at [325, 450] on div "Undo" at bounding box center [314, 573] width 49 height 20
click at [29, 183] on div at bounding box center [30, 183] width 10 height 10
click at [34, 132] on div at bounding box center [30, 131] width 10 height 10
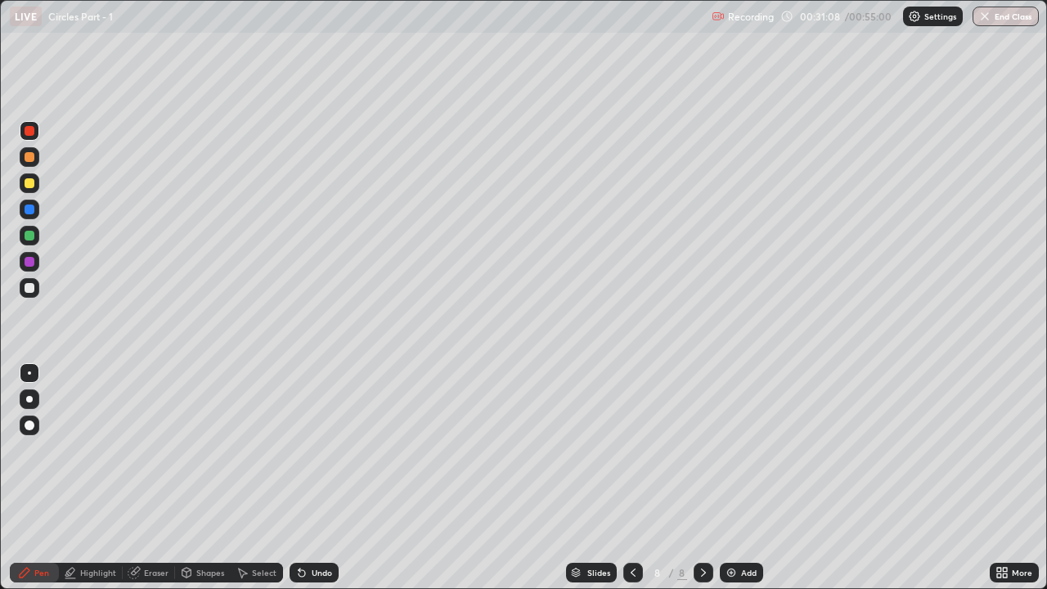
click at [35, 209] on div at bounding box center [30, 210] width 20 height 20
click at [737, 450] on div "Add" at bounding box center [741, 573] width 43 height 20
click at [198, 450] on div "Shapes" at bounding box center [210, 572] width 28 height 8
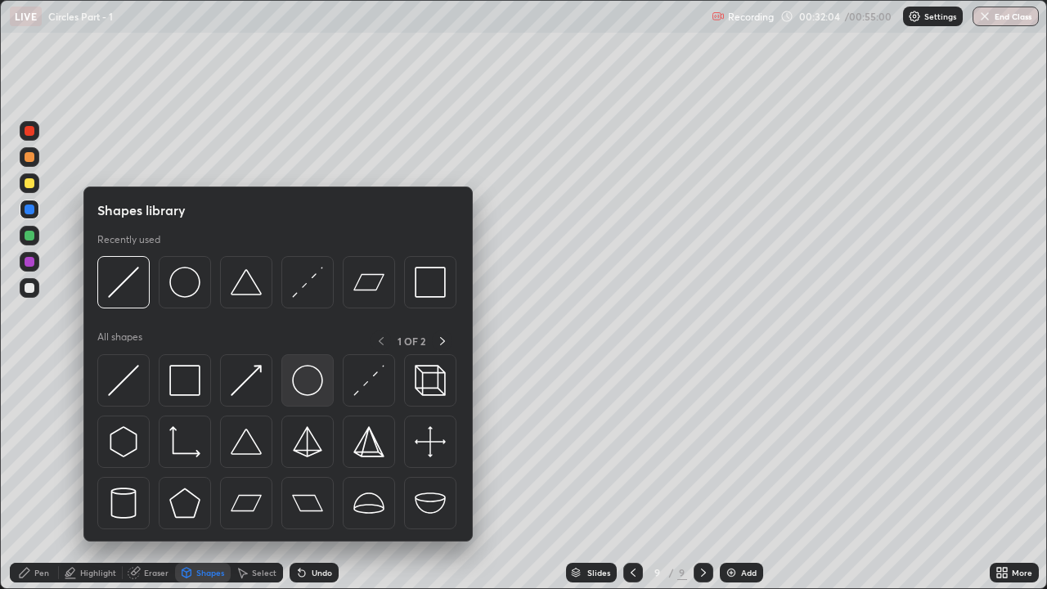
click at [291, 371] on div at bounding box center [307, 380] width 52 height 52
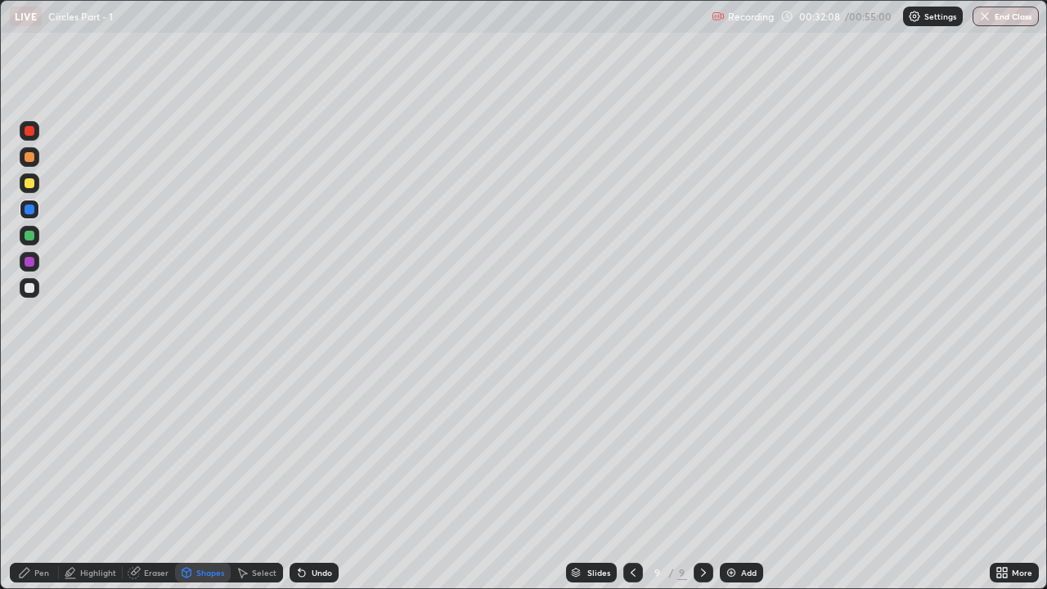
click at [46, 450] on div "Pen" at bounding box center [41, 572] width 15 height 8
click at [34, 265] on div at bounding box center [30, 262] width 10 height 10
click at [321, 450] on div "Undo" at bounding box center [322, 572] width 20 height 8
click at [741, 450] on div "Add" at bounding box center [749, 572] width 16 height 8
click at [202, 450] on div "Shapes" at bounding box center [210, 572] width 28 height 8
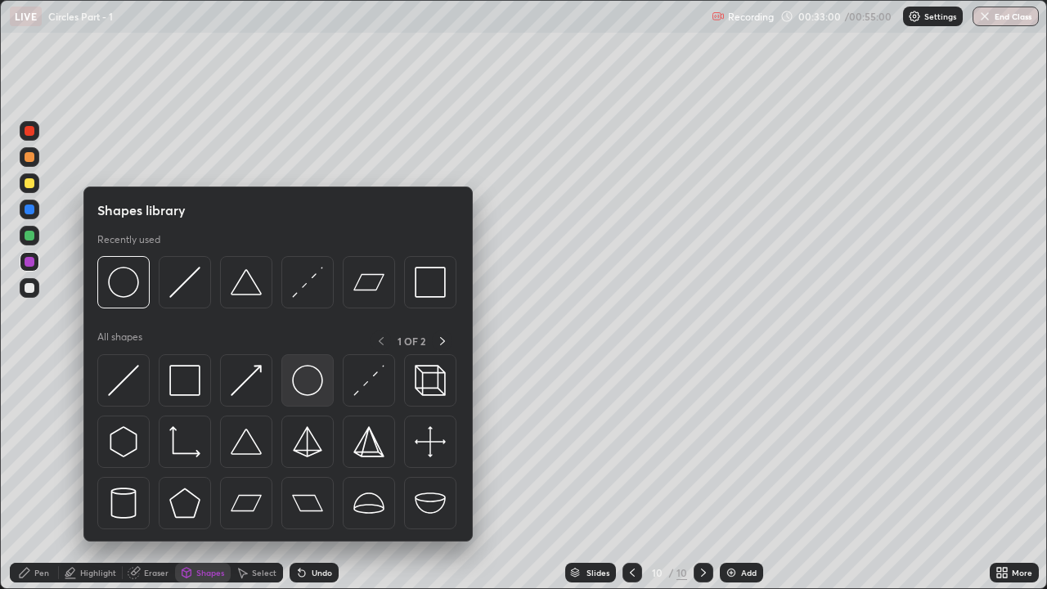
click at [296, 389] on img at bounding box center [307, 380] width 31 height 31
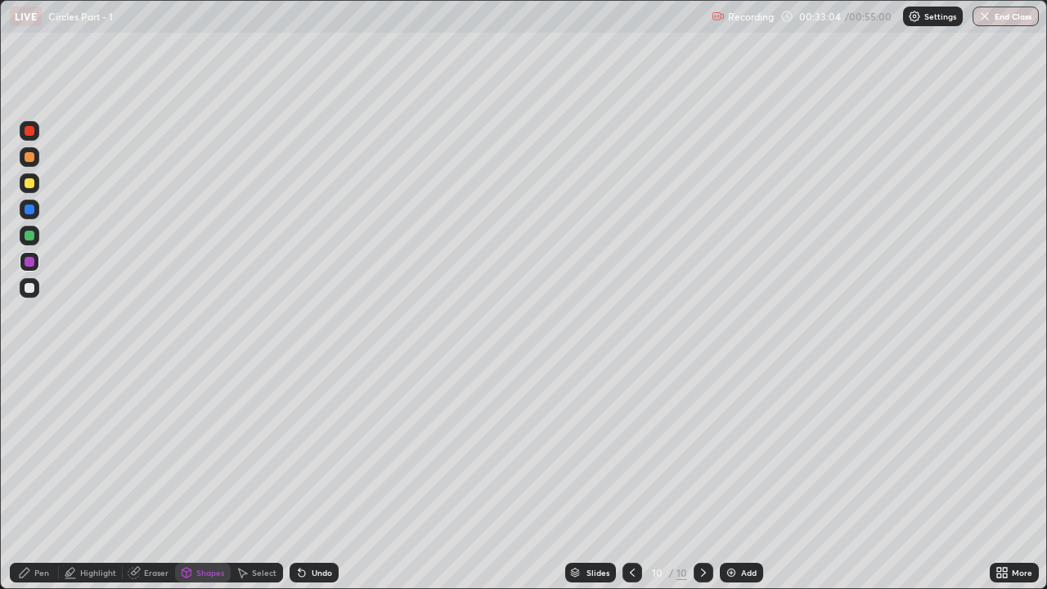
click at [47, 450] on div "Pen" at bounding box center [41, 572] width 15 height 8
click at [209, 450] on div "Shapes" at bounding box center [210, 572] width 28 height 8
click at [204, 450] on div "Shapes" at bounding box center [210, 572] width 28 height 8
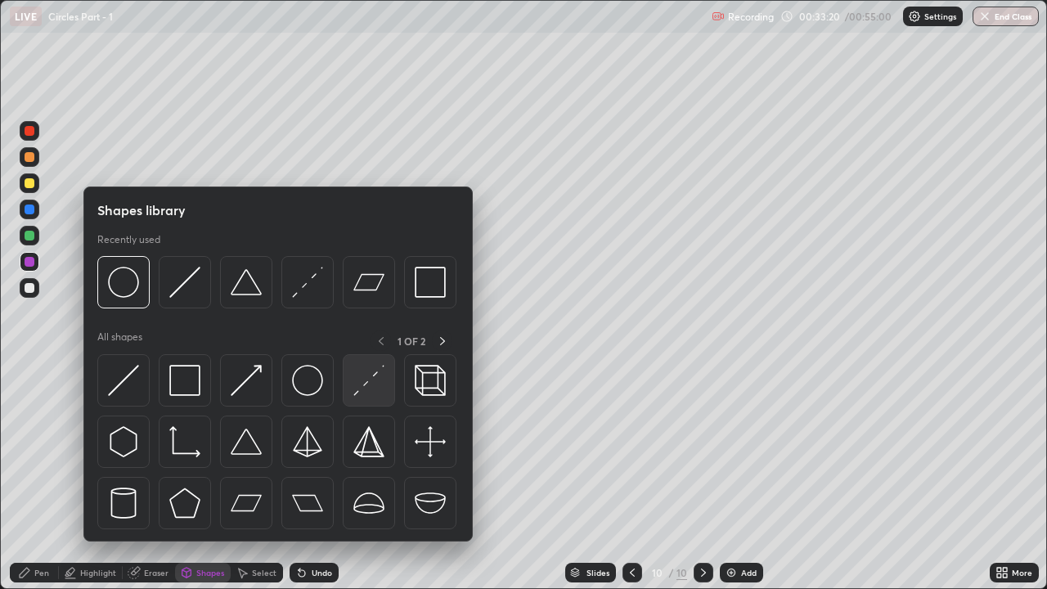
click at [367, 378] on img at bounding box center [368, 380] width 31 height 31
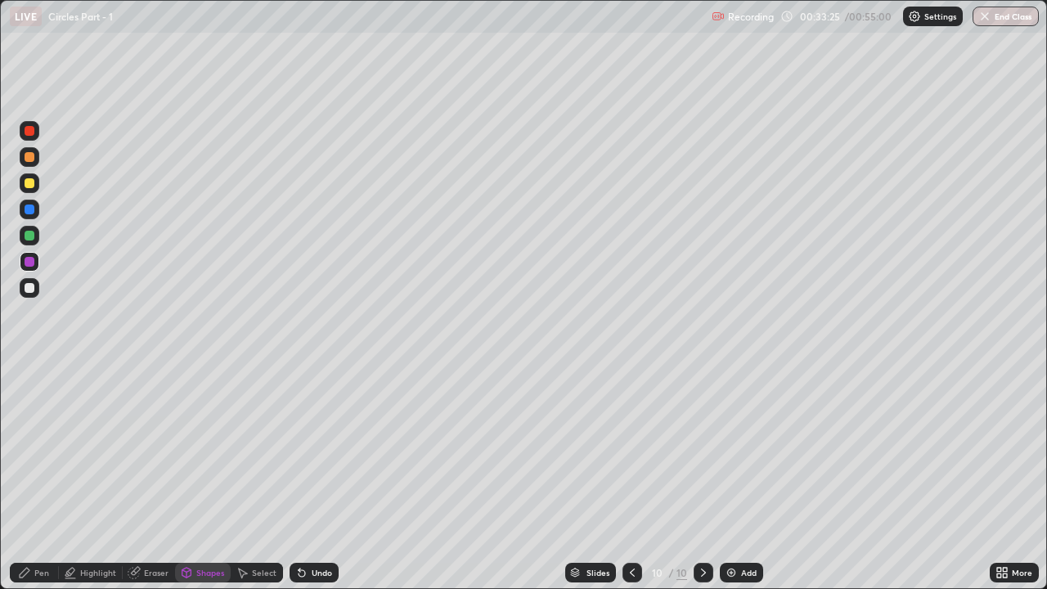
click at [318, 450] on div "Undo" at bounding box center [322, 572] width 20 height 8
click at [47, 450] on div "Pen" at bounding box center [41, 572] width 15 height 8
click at [211, 450] on div "Shapes" at bounding box center [210, 572] width 28 height 8
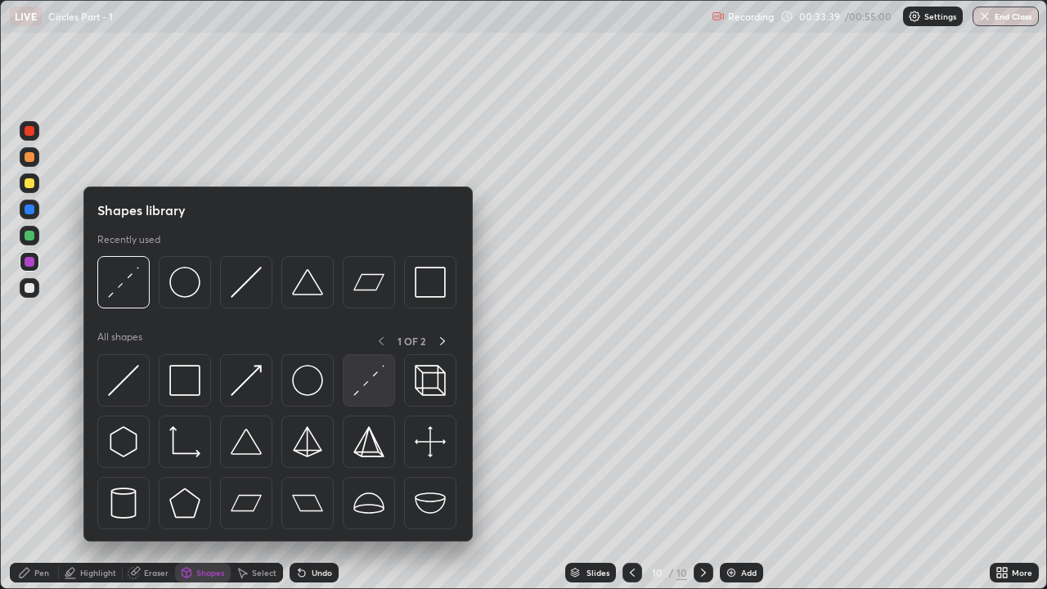
click at [364, 381] on img at bounding box center [368, 380] width 31 height 31
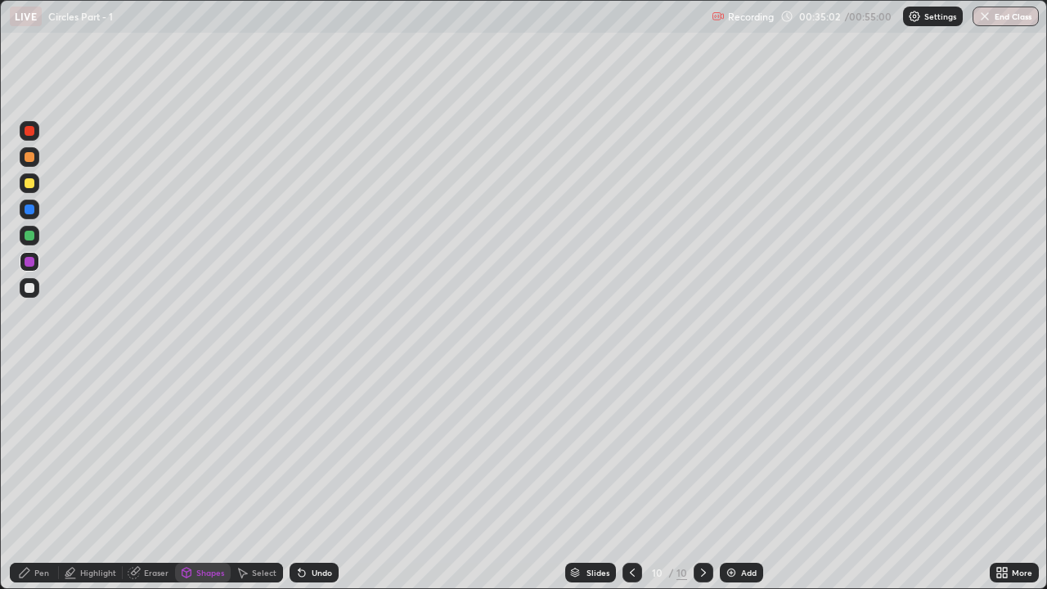
click at [41, 450] on div "Pen" at bounding box center [41, 572] width 15 height 8
click at [146, 450] on div "Eraser" at bounding box center [156, 572] width 25 height 8
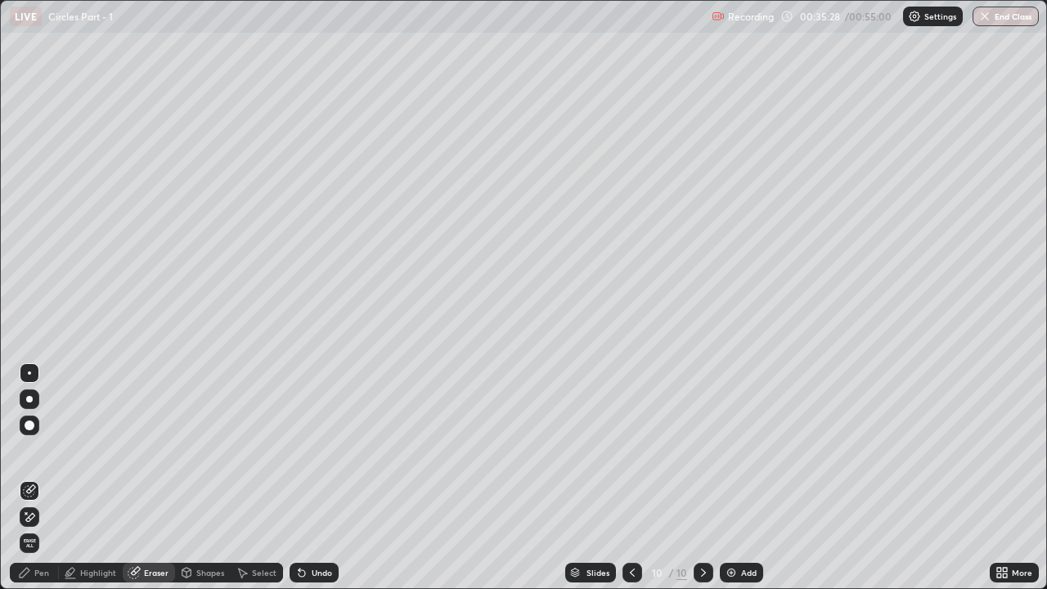
click at [211, 450] on div "Shapes" at bounding box center [210, 572] width 28 height 8
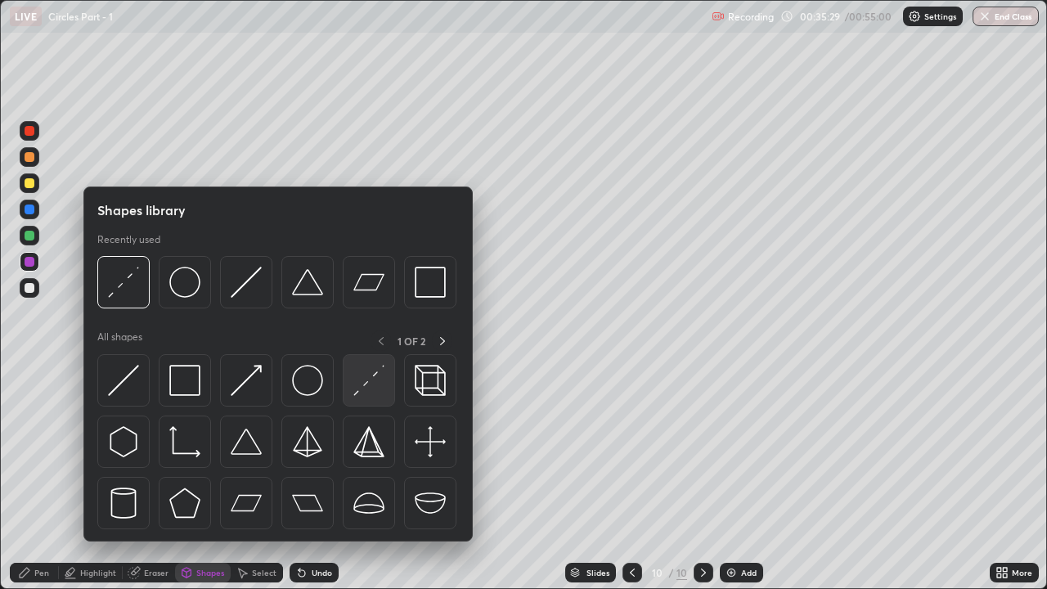
click at [361, 384] on img at bounding box center [368, 380] width 31 height 31
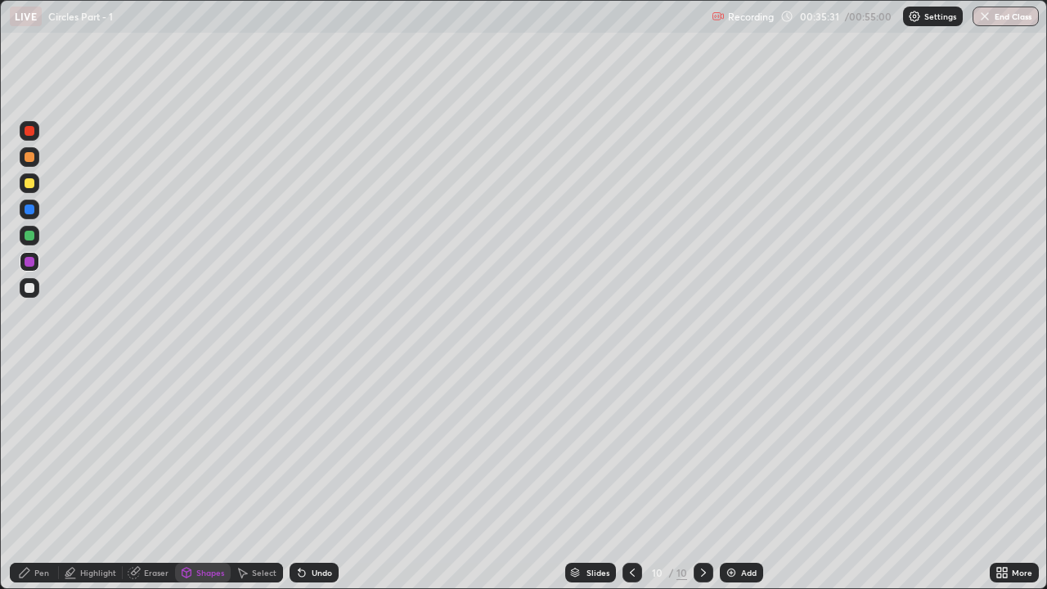
click at [30, 236] on div at bounding box center [30, 236] width 10 height 10
click at [41, 450] on div "Pen" at bounding box center [41, 572] width 15 height 8
click at [200, 450] on div "Shapes" at bounding box center [210, 572] width 28 height 8
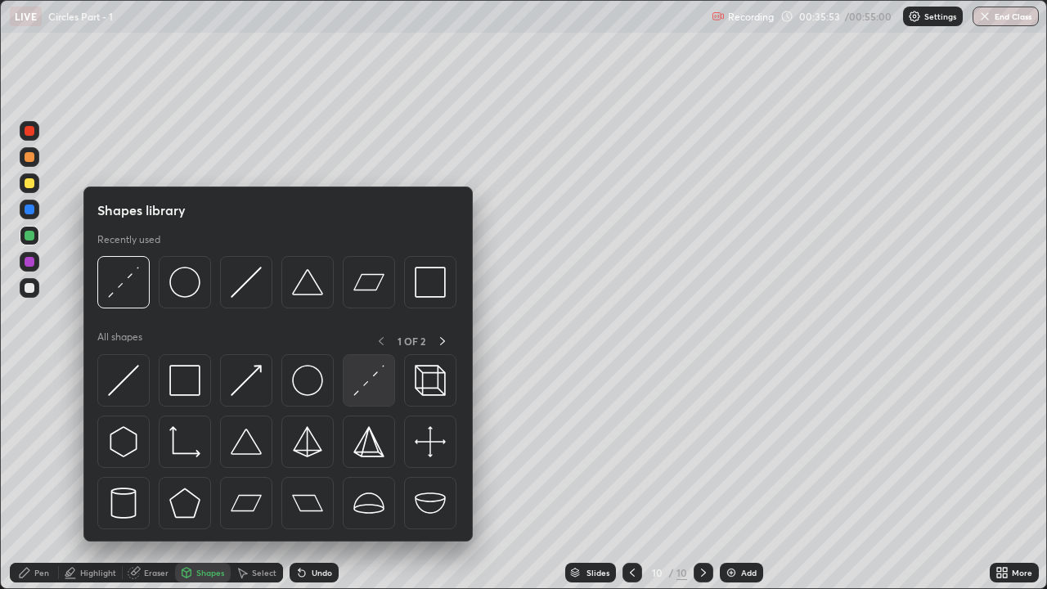
click at [366, 384] on img at bounding box center [368, 380] width 31 height 31
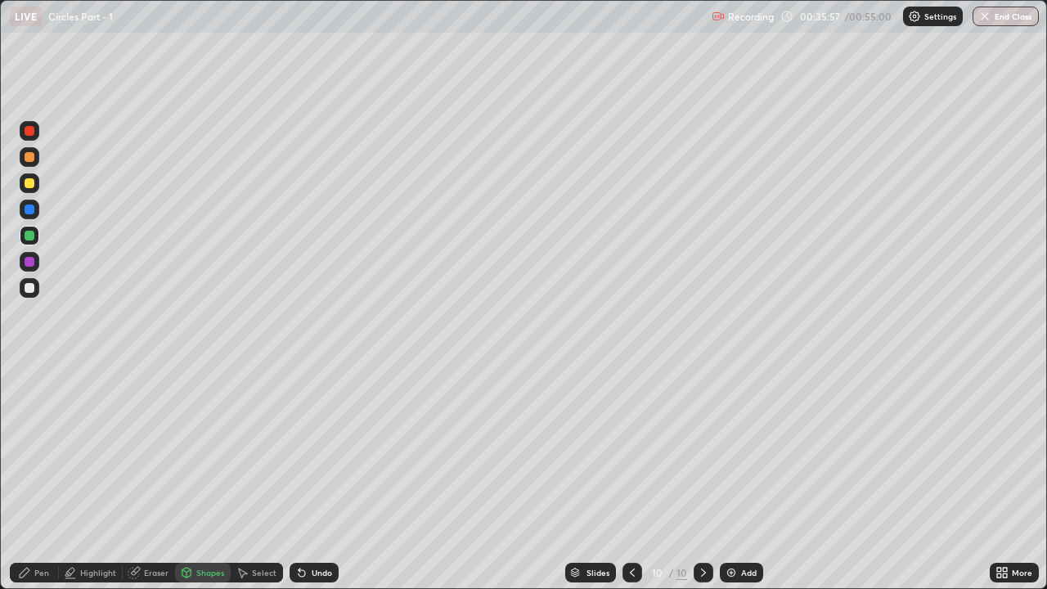
click at [43, 450] on div "Pen" at bounding box center [41, 572] width 15 height 8
click at [158, 450] on div "Eraser" at bounding box center [156, 572] width 25 height 8
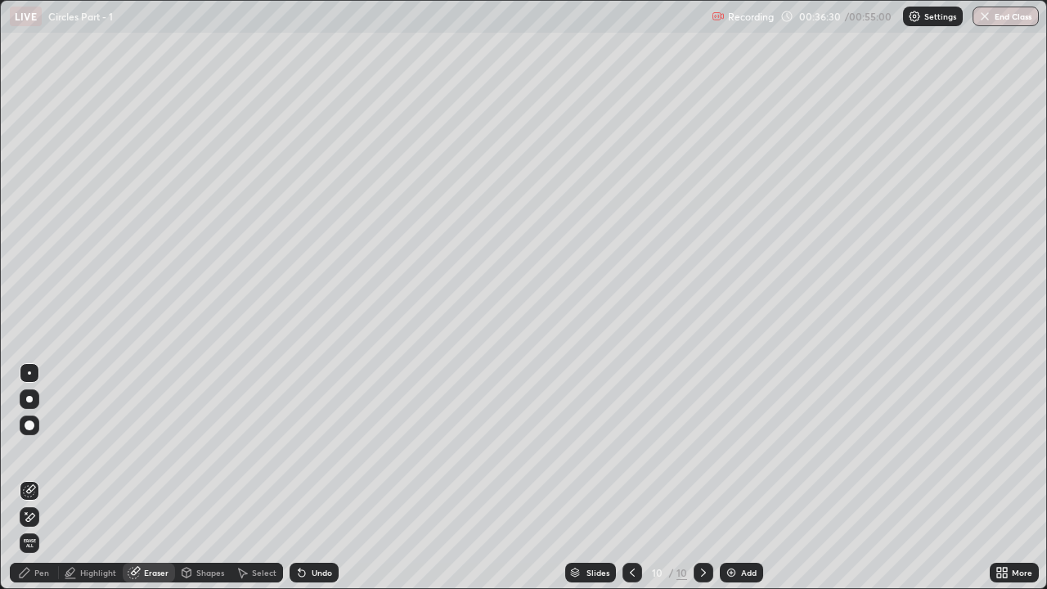
click at [45, 450] on div "Pen" at bounding box center [41, 572] width 15 height 8
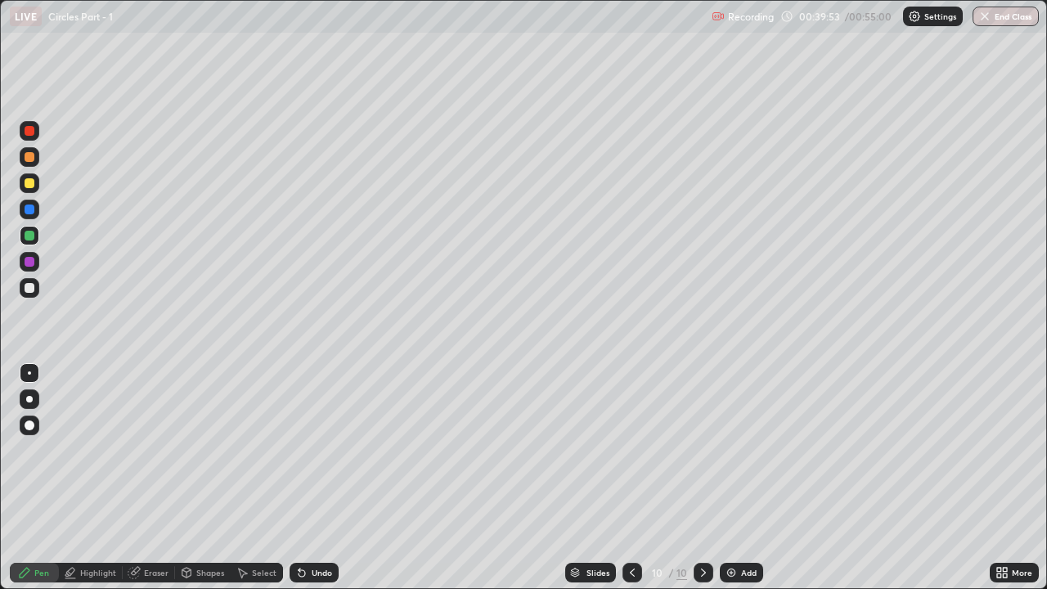
click at [738, 450] on div "Add" at bounding box center [741, 573] width 43 height 20
click at [204, 450] on div "Shapes" at bounding box center [210, 572] width 28 height 8
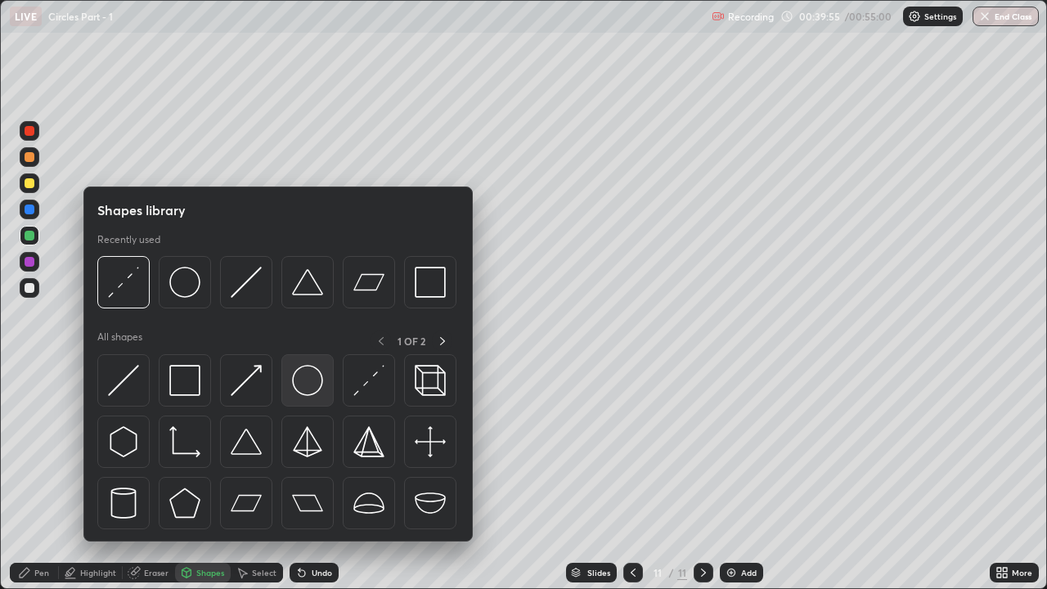
click at [305, 386] on img at bounding box center [307, 380] width 31 height 31
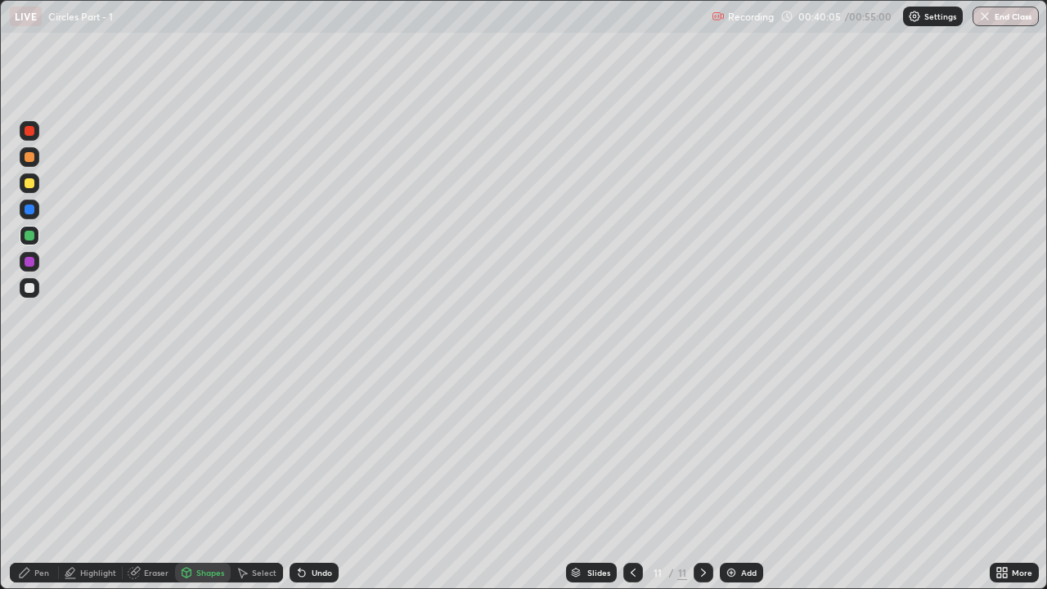
click at [313, 450] on div "Undo" at bounding box center [322, 572] width 20 height 8
click at [38, 450] on div "Pen" at bounding box center [41, 572] width 15 height 8
click at [204, 450] on div "Shapes" at bounding box center [210, 572] width 28 height 8
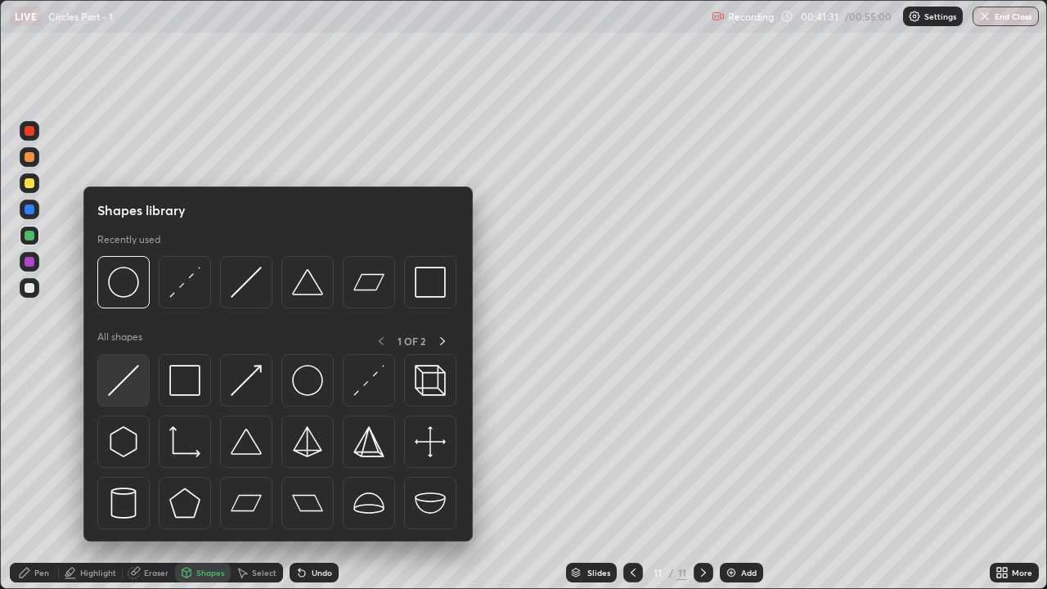
click at [121, 388] on img at bounding box center [123, 380] width 31 height 31
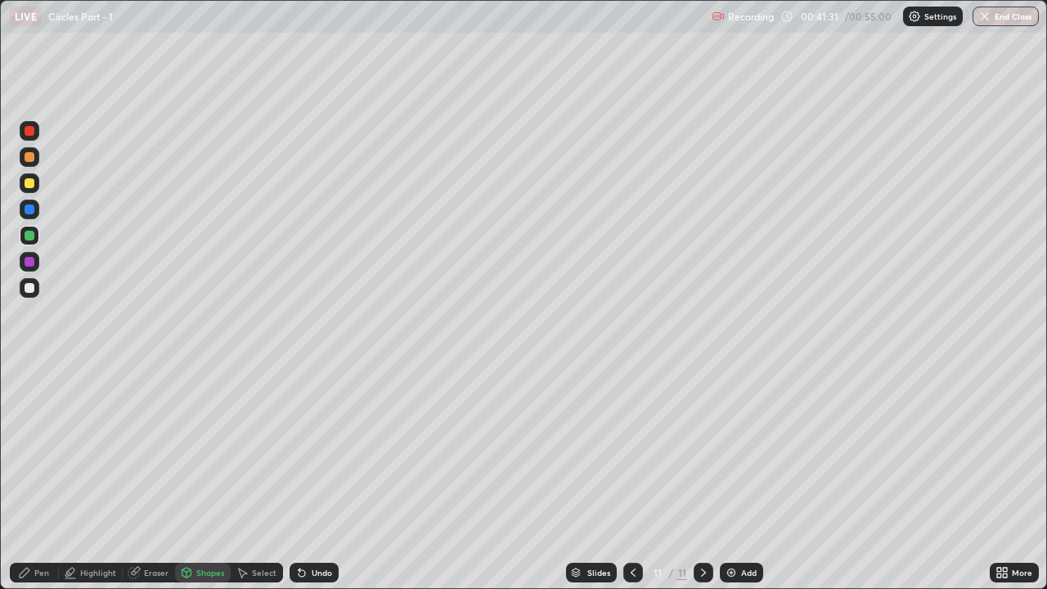
click at [28, 212] on div at bounding box center [30, 209] width 10 height 10
click at [305, 450] on icon at bounding box center [301, 572] width 13 height 13
click at [743, 450] on div "Add" at bounding box center [749, 572] width 16 height 8
click at [321, 450] on div "Undo" at bounding box center [322, 572] width 20 height 8
click at [316, 450] on div "Undo" at bounding box center [322, 572] width 20 height 8
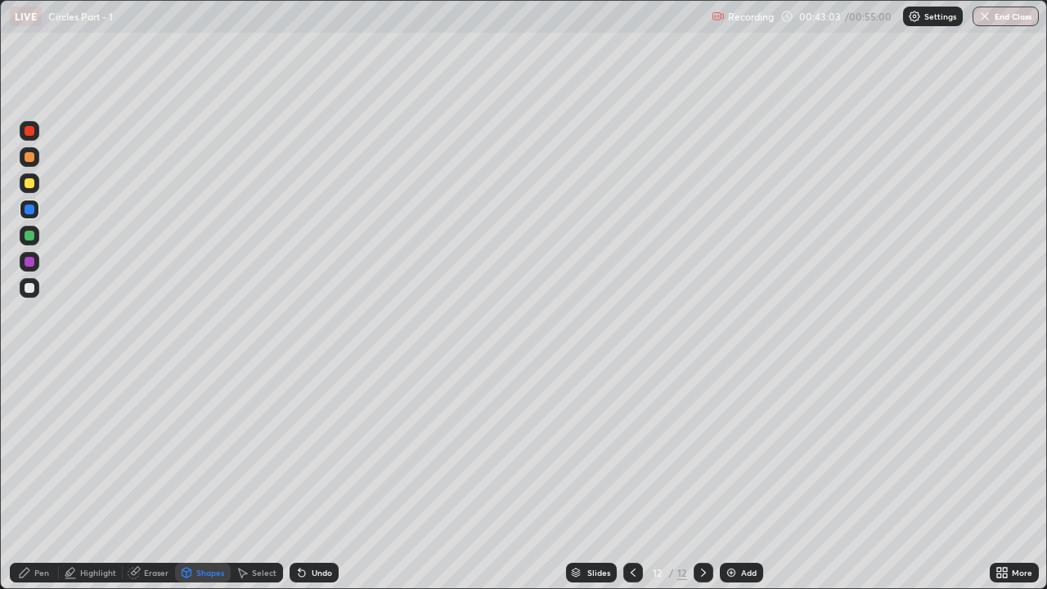
click at [37, 450] on div "Pen" at bounding box center [34, 573] width 49 height 20
click at [30, 132] on div at bounding box center [30, 131] width 10 height 10
click at [208, 450] on div "Shapes" at bounding box center [210, 572] width 28 height 8
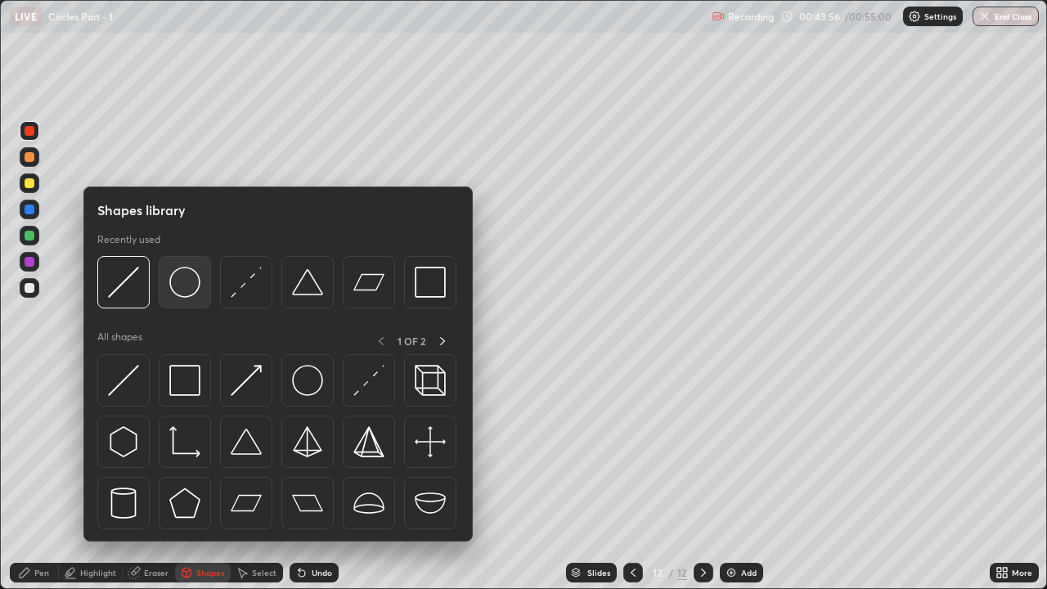
click at [191, 289] on img at bounding box center [184, 282] width 31 height 31
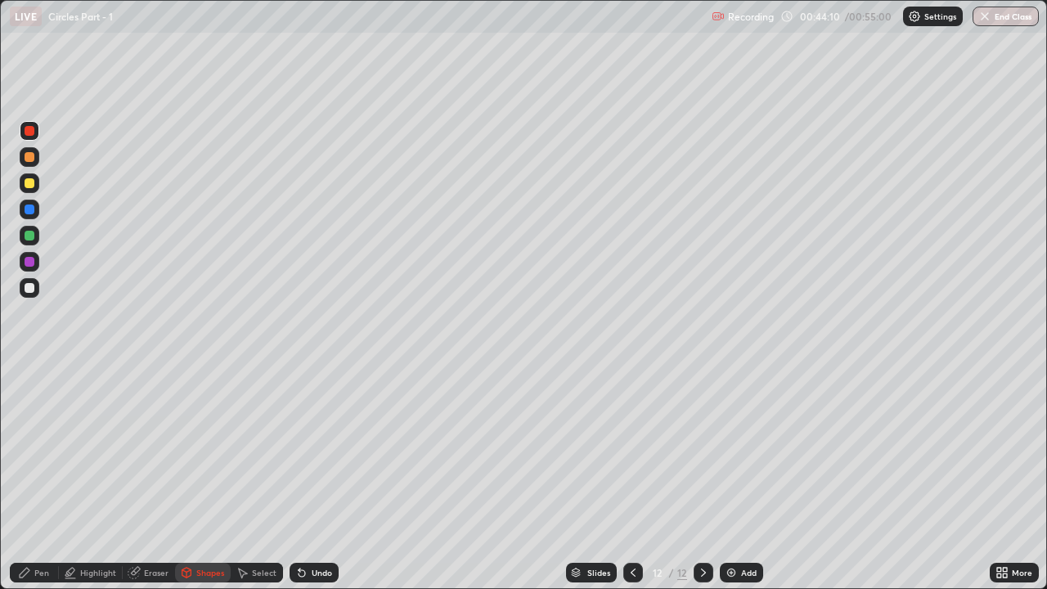
click at [209, 450] on div "Shapes" at bounding box center [210, 572] width 28 height 8
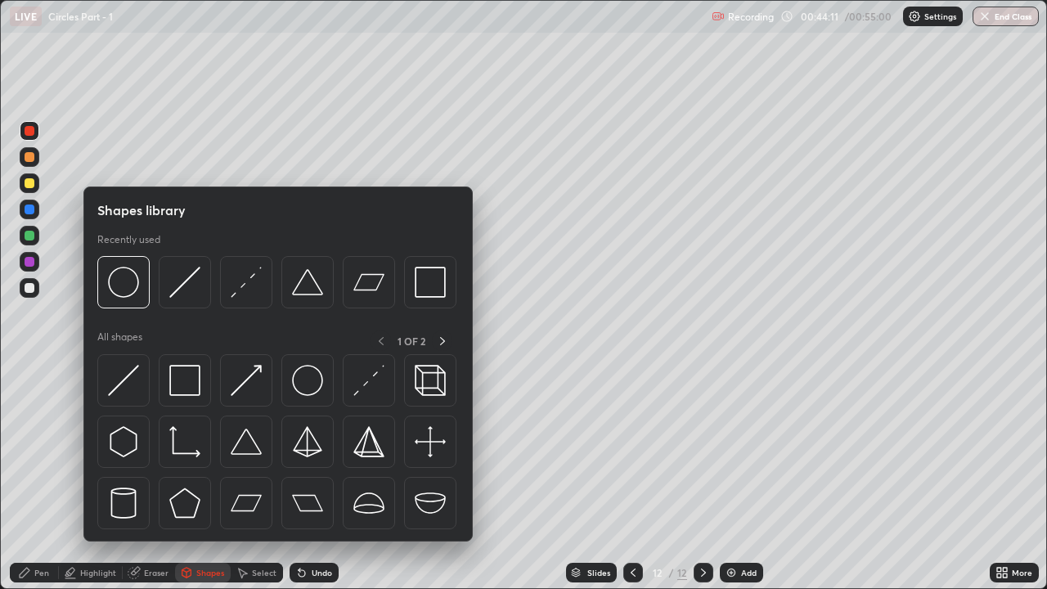
click at [204, 450] on div "Shapes" at bounding box center [210, 572] width 28 height 8
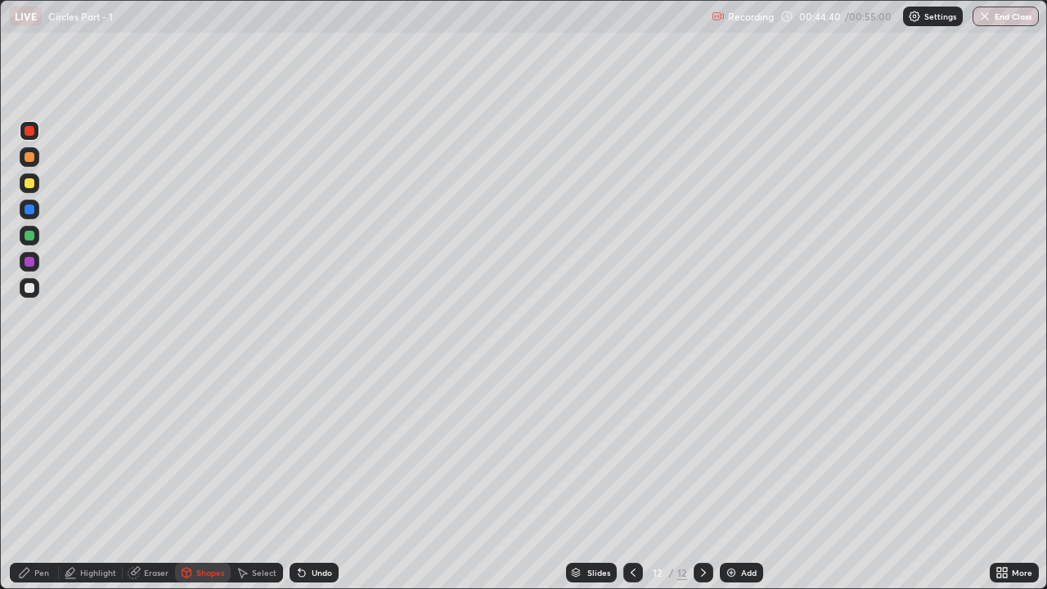
click at [321, 450] on div "Undo" at bounding box center [322, 572] width 20 height 8
click at [44, 450] on div "Pen" at bounding box center [41, 572] width 15 height 8
click at [743, 450] on div "Add" at bounding box center [749, 572] width 16 height 8
click at [204, 450] on div "Shapes" at bounding box center [210, 572] width 28 height 8
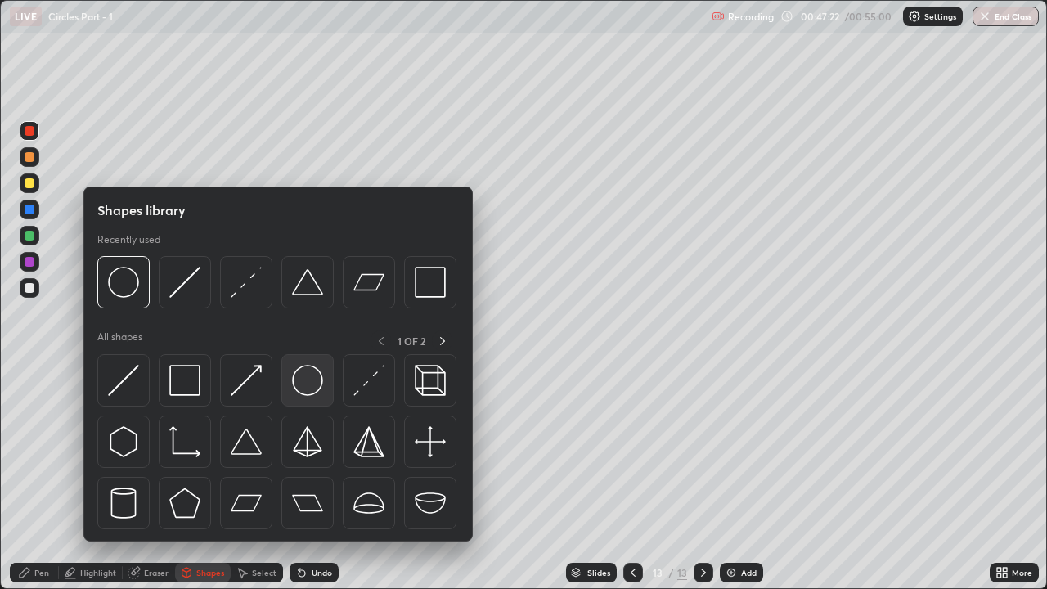
click at [303, 384] on img at bounding box center [307, 380] width 31 height 31
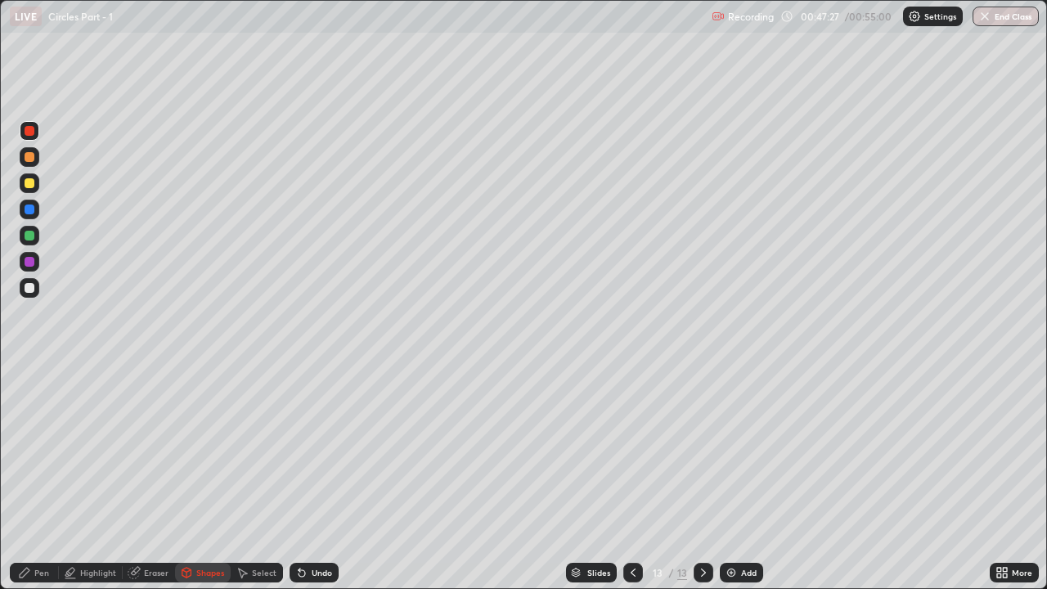
click at [213, 450] on div "Shapes" at bounding box center [210, 572] width 28 height 8
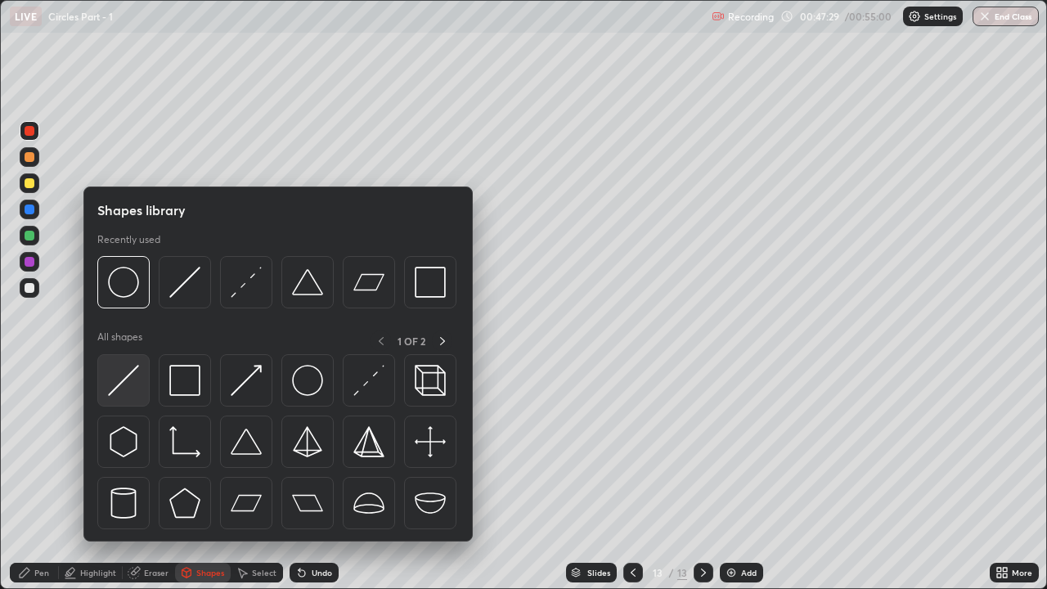
click at [131, 384] on img at bounding box center [123, 380] width 31 height 31
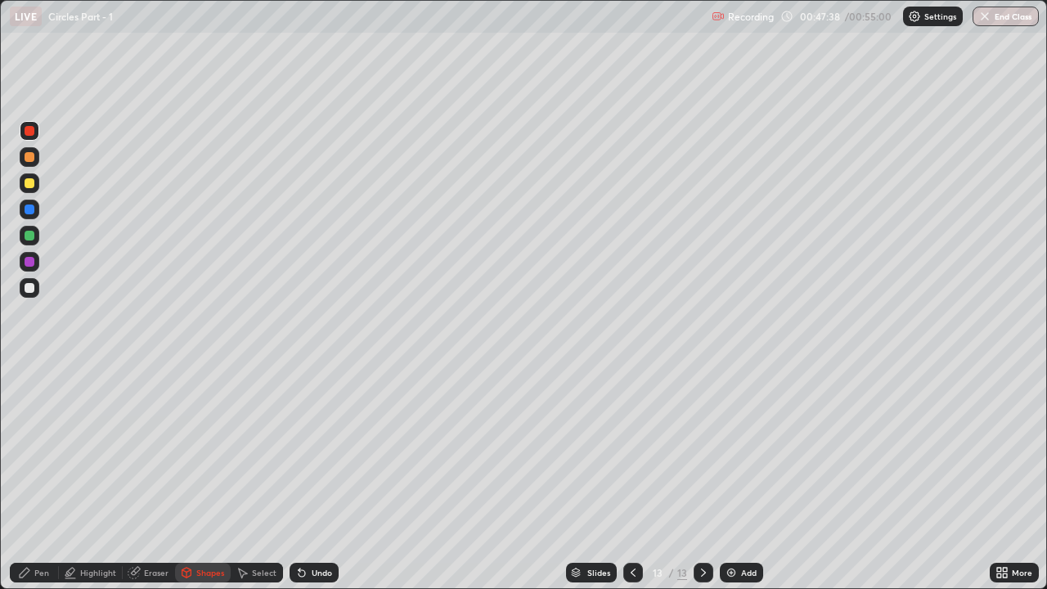
click at [44, 450] on div "Pen" at bounding box center [41, 572] width 15 height 8
click at [207, 450] on div "Shapes" at bounding box center [203, 573] width 56 height 20
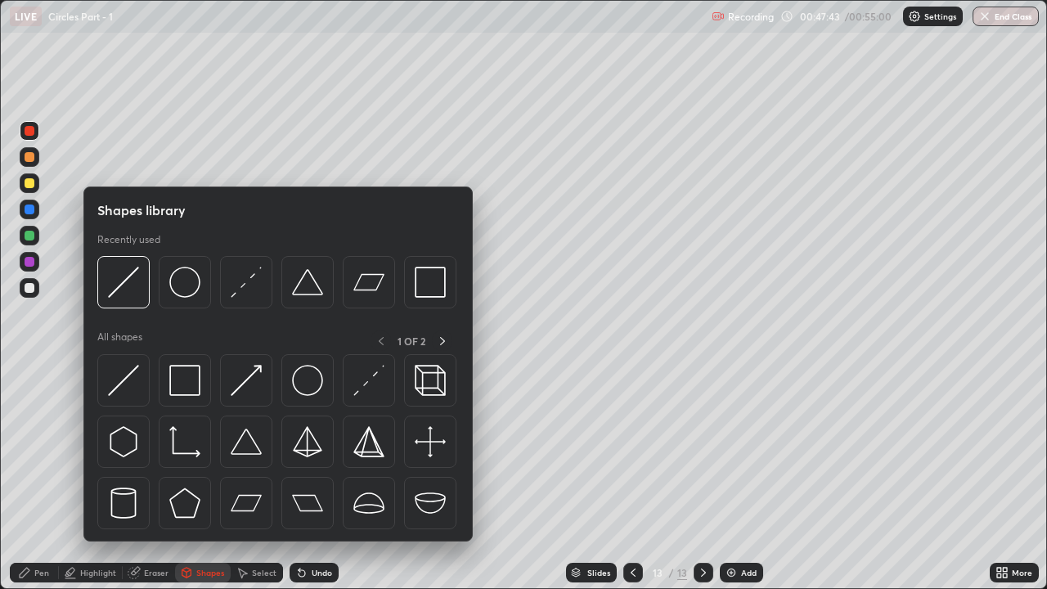
click at [131, 385] on img at bounding box center [123, 380] width 31 height 31
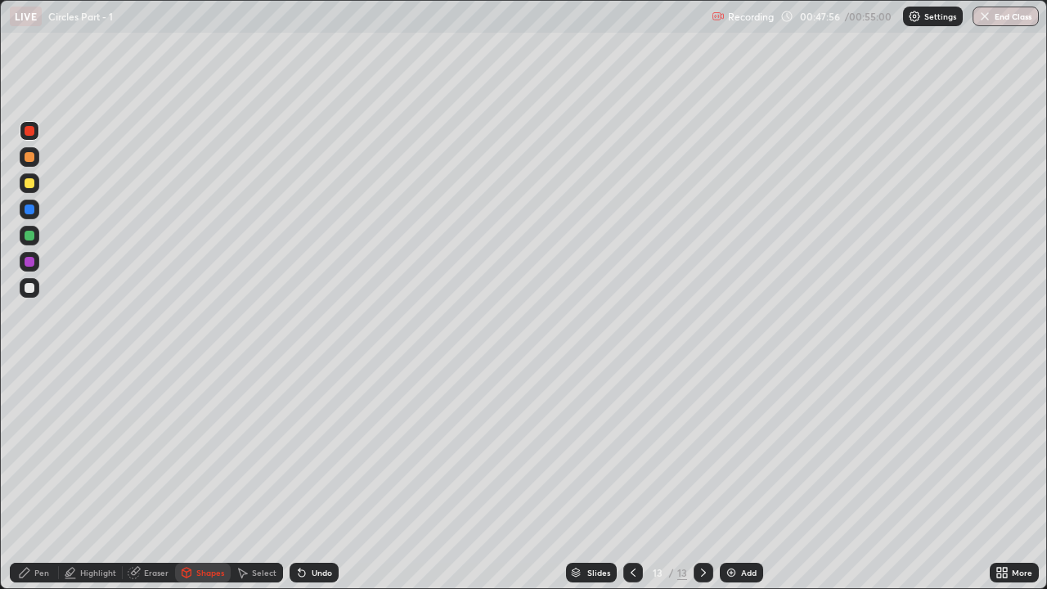
click at [32, 157] on div at bounding box center [30, 157] width 10 height 10
click at [29, 450] on icon at bounding box center [24, 572] width 13 height 13
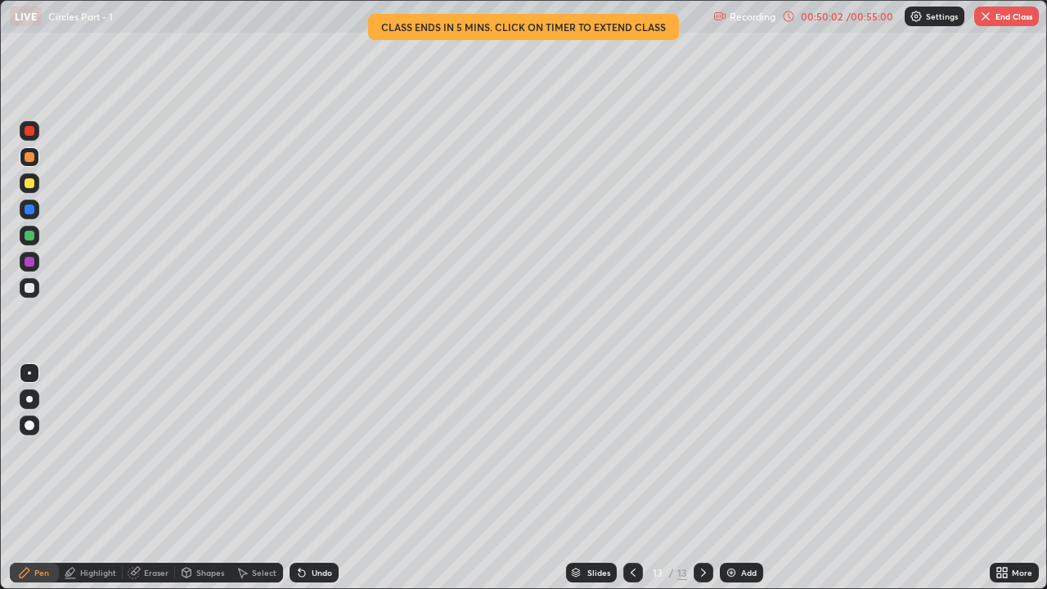
click at [1008, 19] on button "End Class" at bounding box center [1006, 17] width 65 height 20
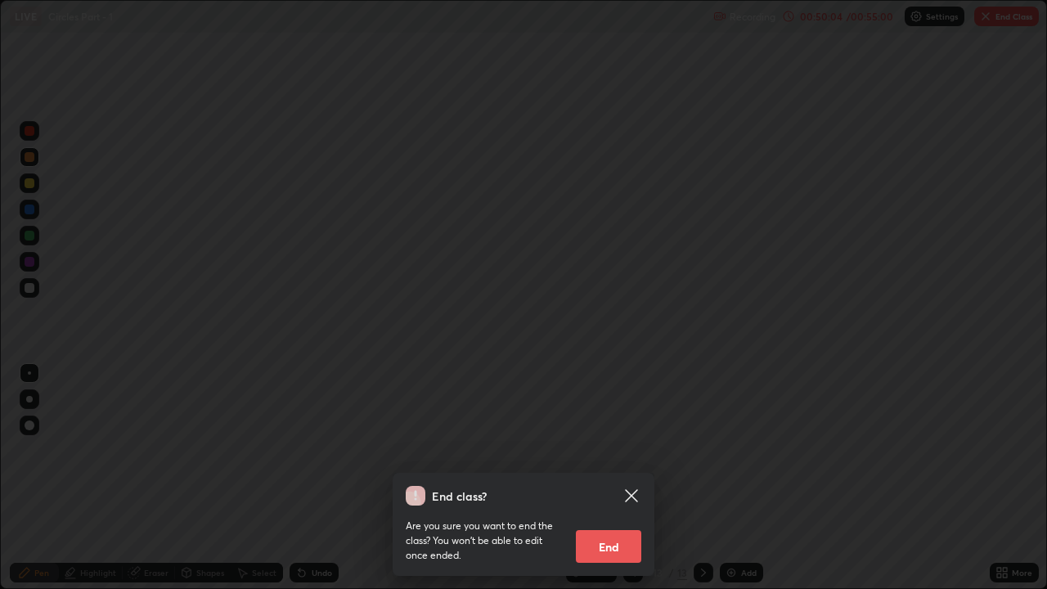
click at [621, 450] on button "End" at bounding box center [608, 546] width 65 height 33
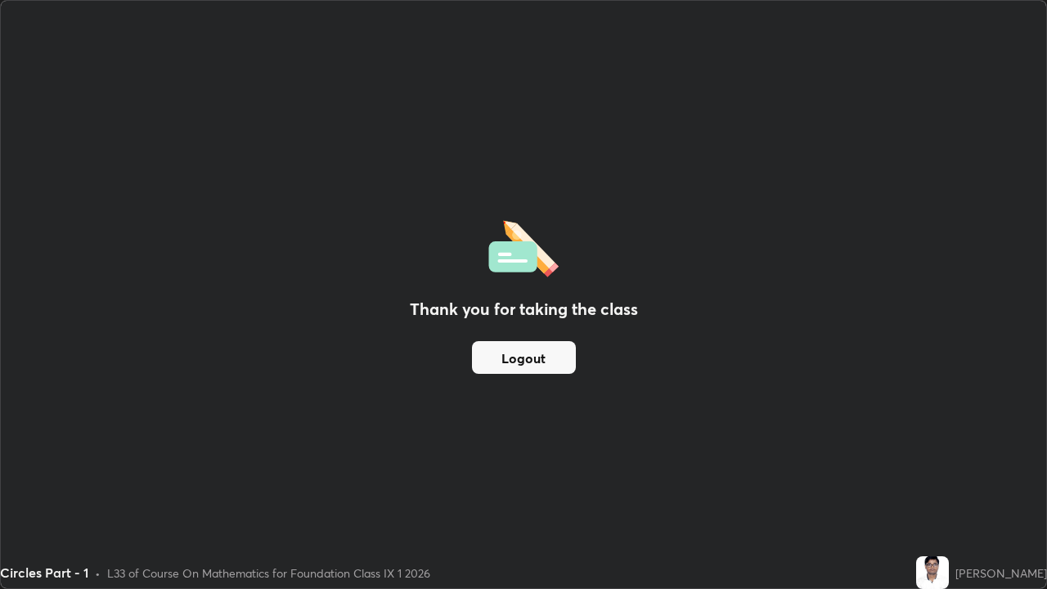
click at [600, 450] on div "Thank you for taking the class Logout" at bounding box center [523, 294] width 1045 height 587
click at [520, 357] on button "Logout" at bounding box center [524, 357] width 104 height 33
click at [523, 357] on button "Logout" at bounding box center [524, 357] width 104 height 33
click at [526, 357] on button "Logout" at bounding box center [524, 357] width 104 height 33
click at [528, 357] on button "Logout" at bounding box center [524, 357] width 104 height 33
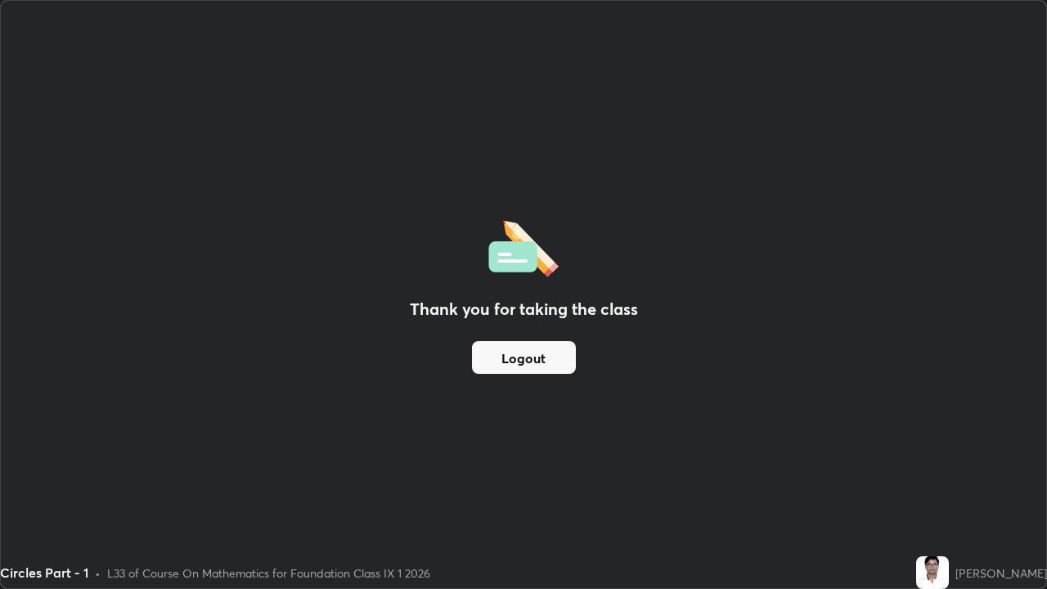
click at [532, 356] on button "Logout" at bounding box center [524, 357] width 104 height 33
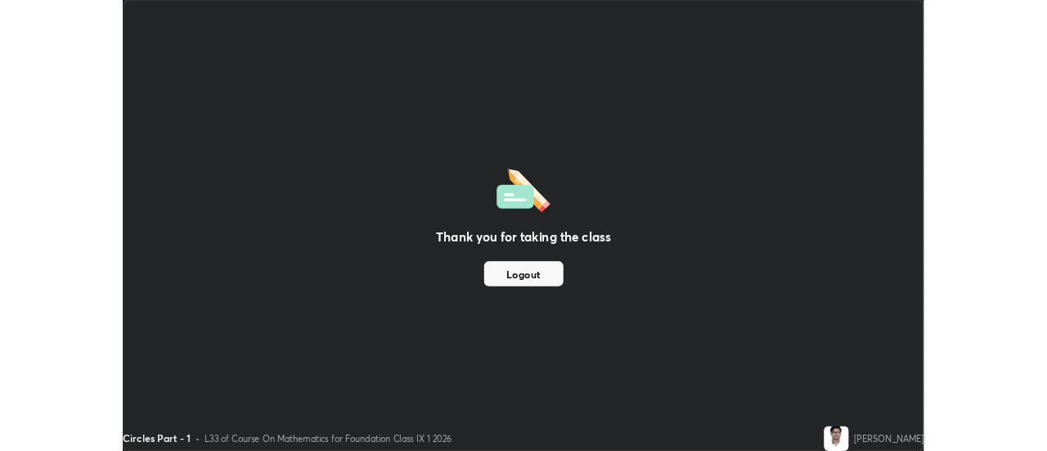
scroll to position [81330, 80734]
